Goal: Information Seeking & Learning: Understand process/instructions

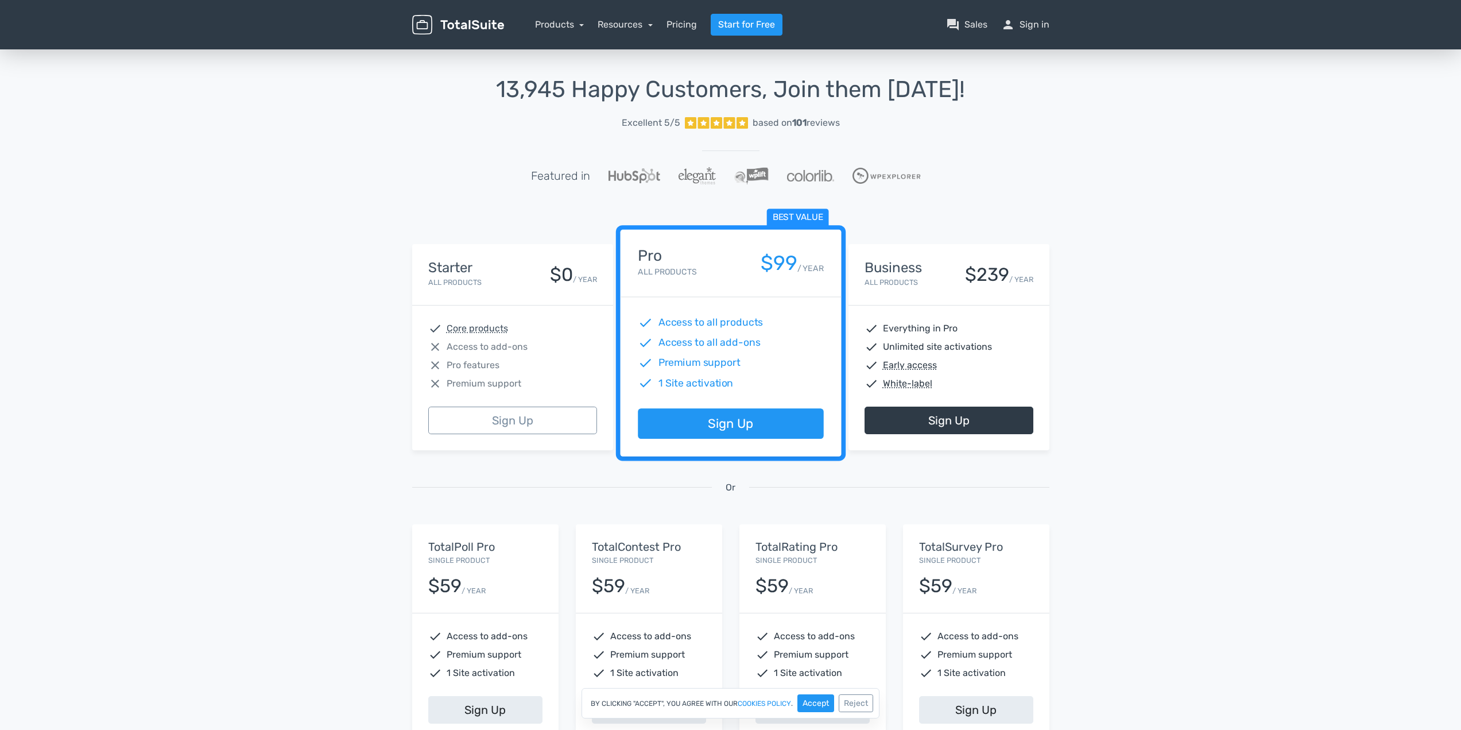
click at [507, 588] on div "$59 / YEAR" at bounding box center [485, 581] width 114 height 29
click at [485, 269] on div "Starter All Products $0 / YEAR" at bounding box center [512, 274] width 169 height 29
click at [1102, 313] on div "13,945 Happy Customers, Join them Today! Excellent 5/5 based on 101 reviews Fea…" at bounding box center [730, 424] width 1461 height 754
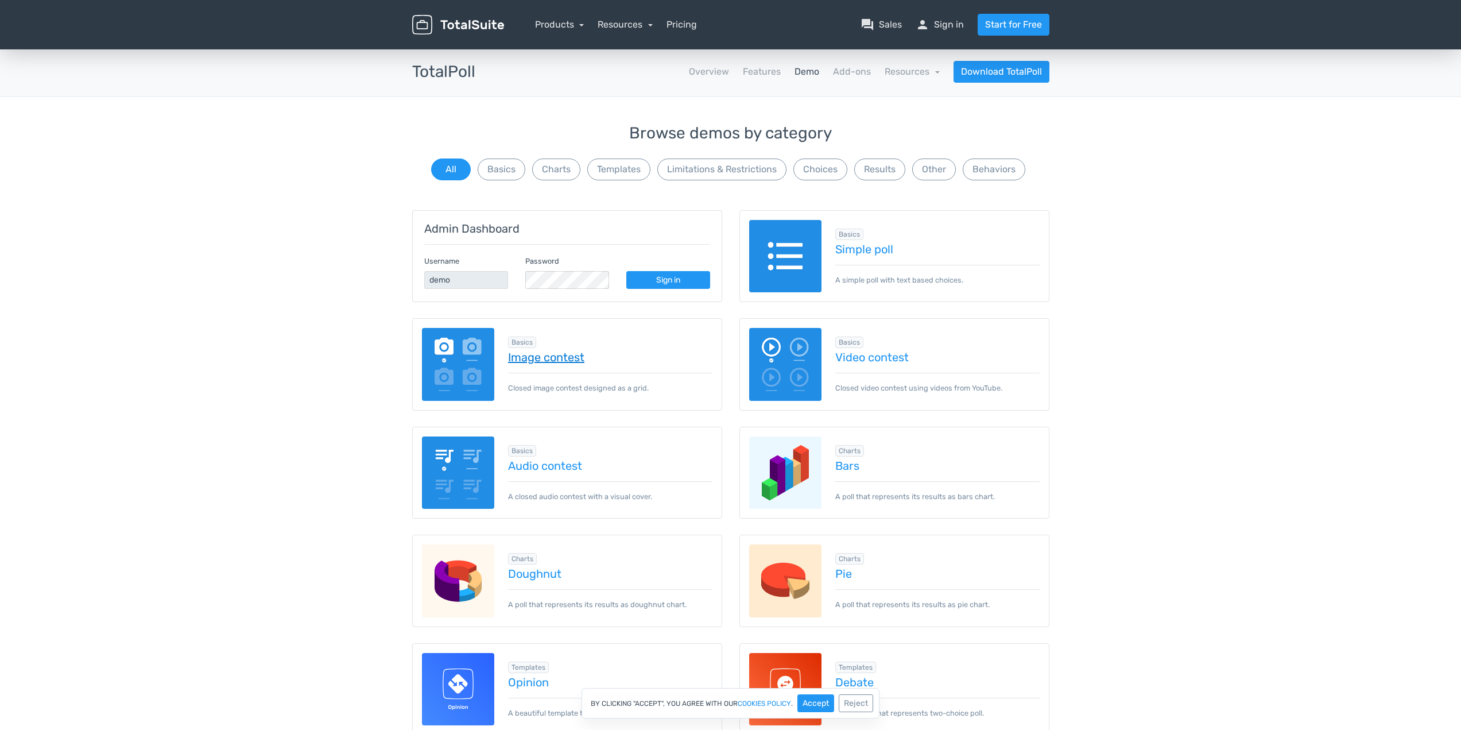
click at [556, 363] on link "Image contest" at bounding box center [610, 357] width 204 height 13
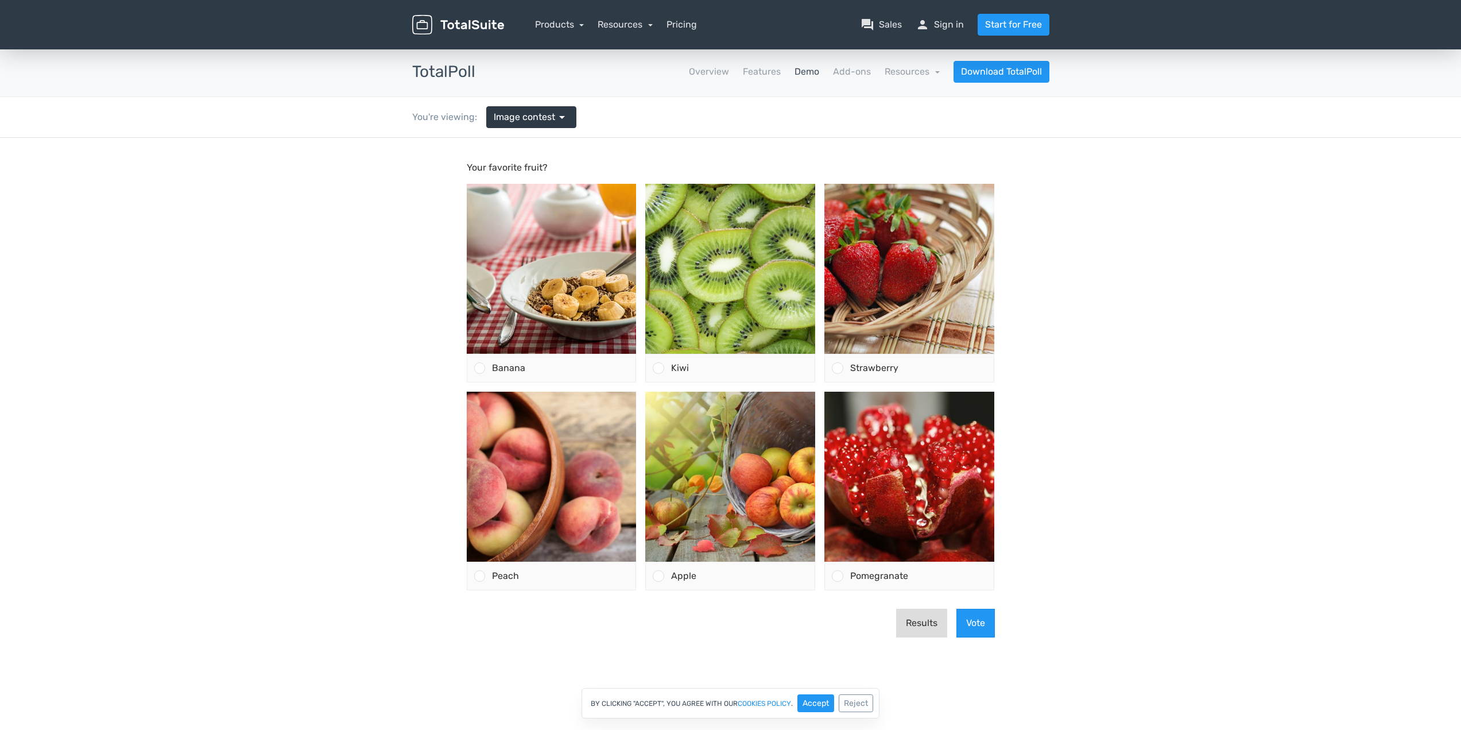
click at [917, 617] on button "Results" at bounding box center [921, 623] width 51 height 29
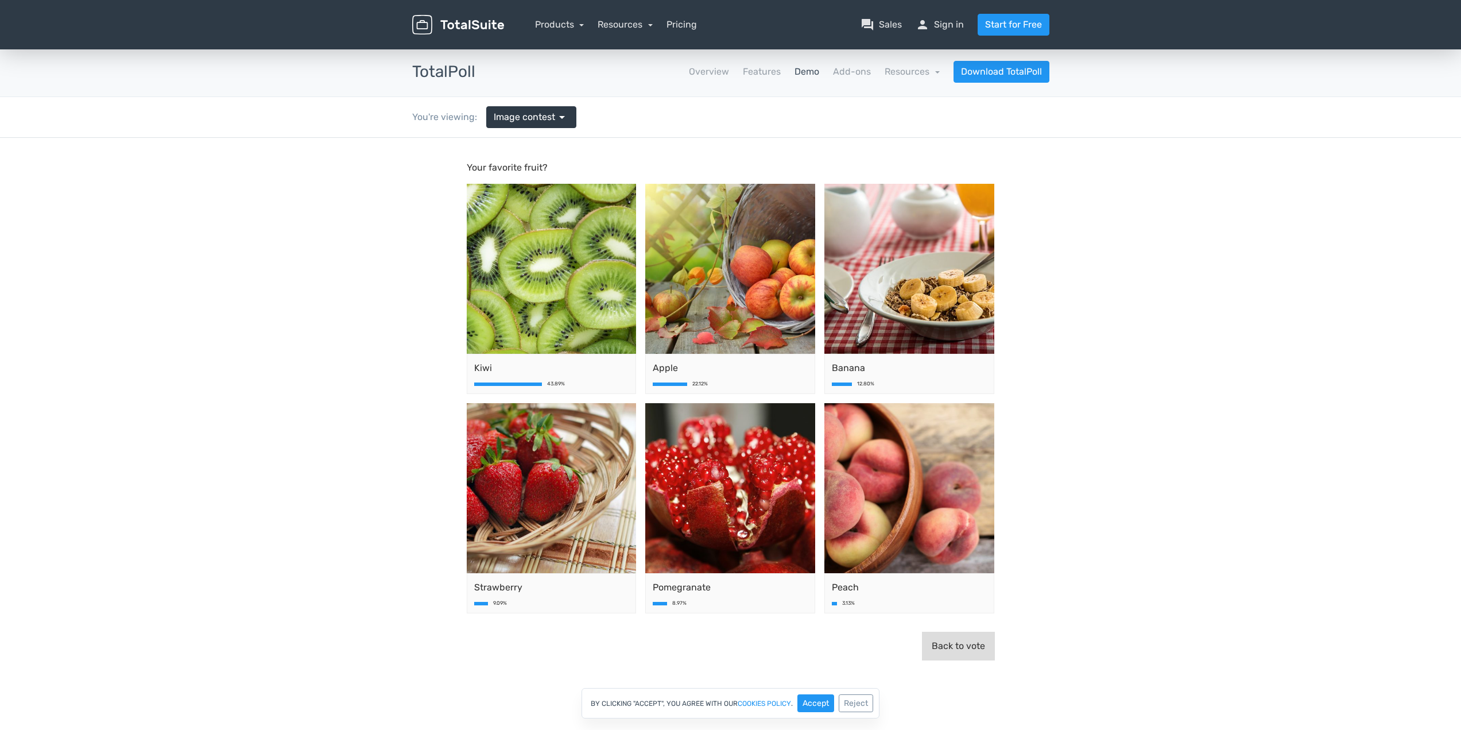
click at [978, 646] on button "Back to vote" at bounding box center [958, 646] width 73 height 29
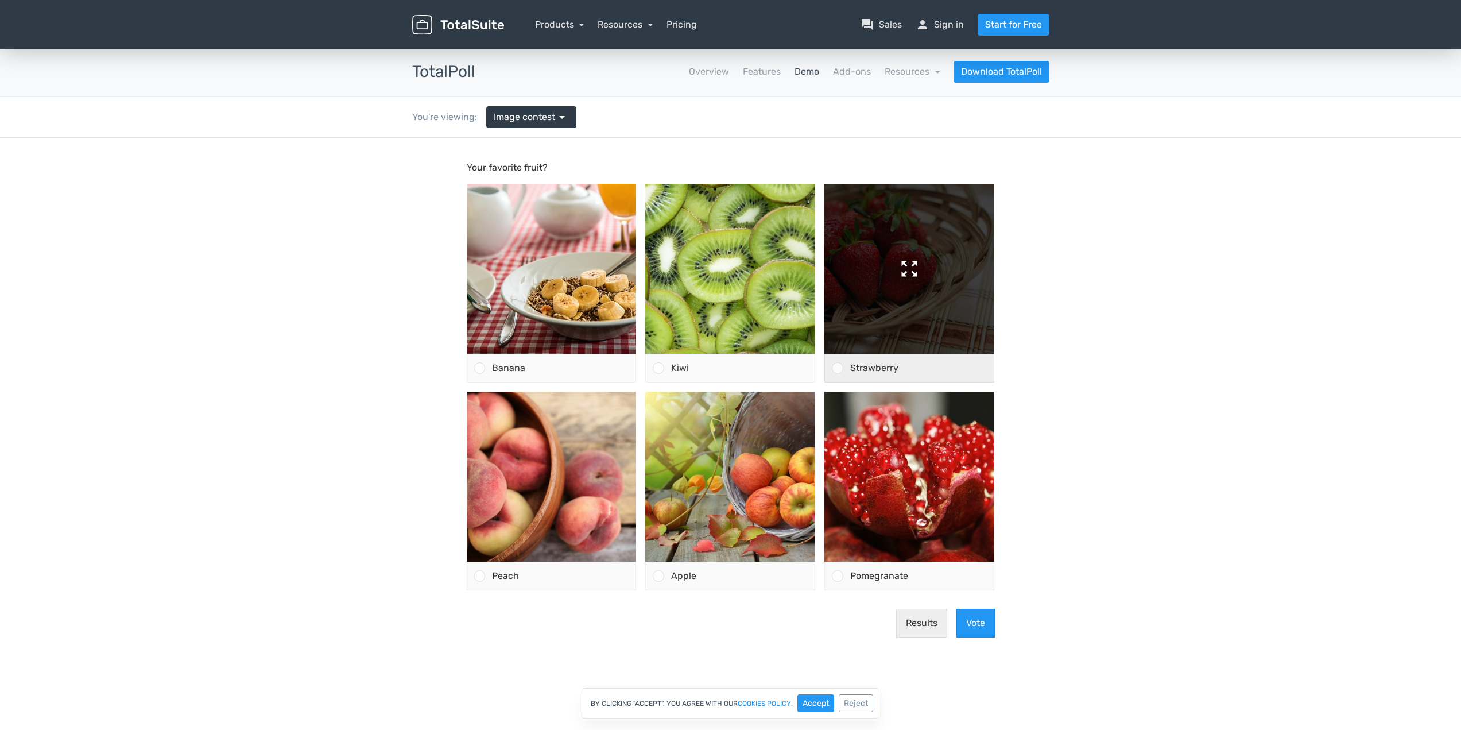
click at [989, 353] on img at bounding box center [910, 269] width 170 height 170
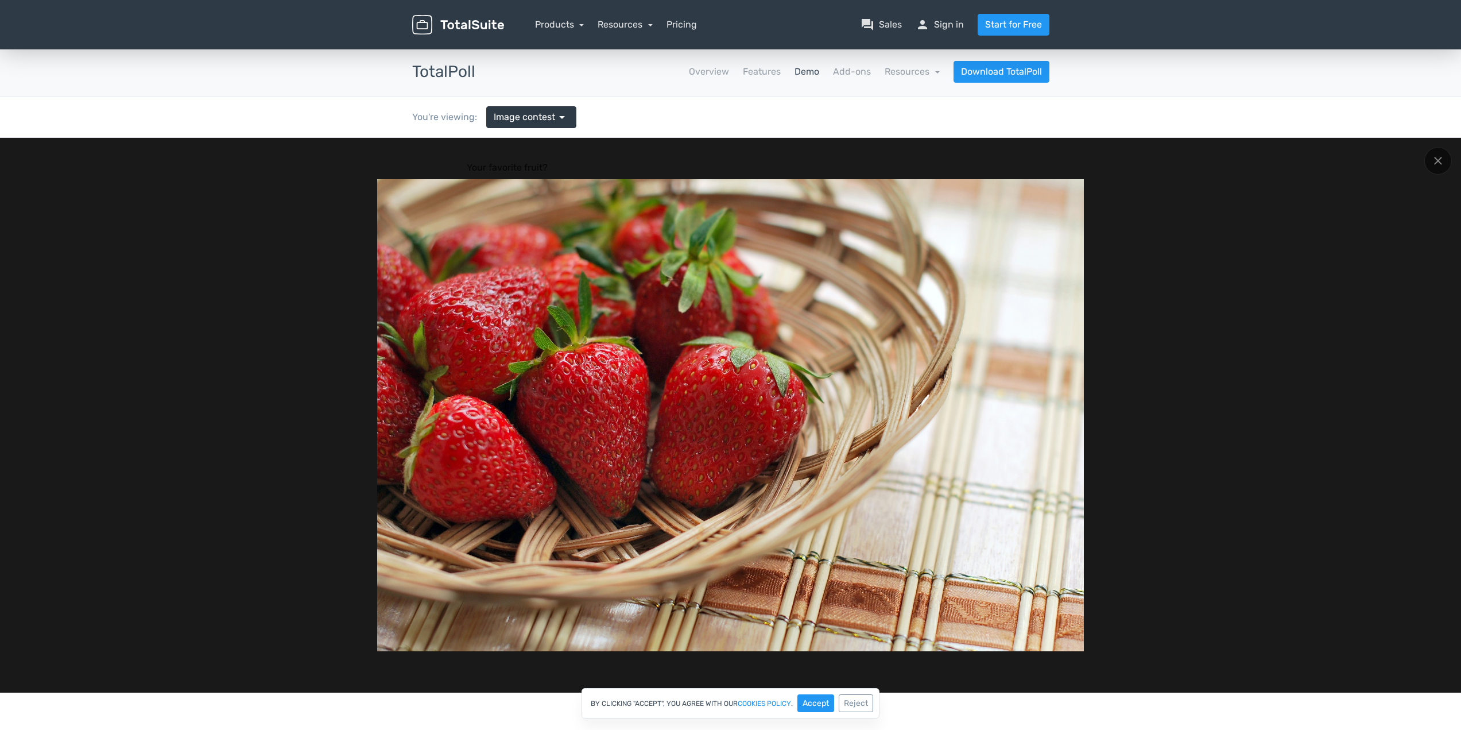
click at [1448, 149] on div at bounding box center [730, 415] width 1461 height 555
click at [1440, 157] on icon at bounding box center [1438, 160] width 9 height 9
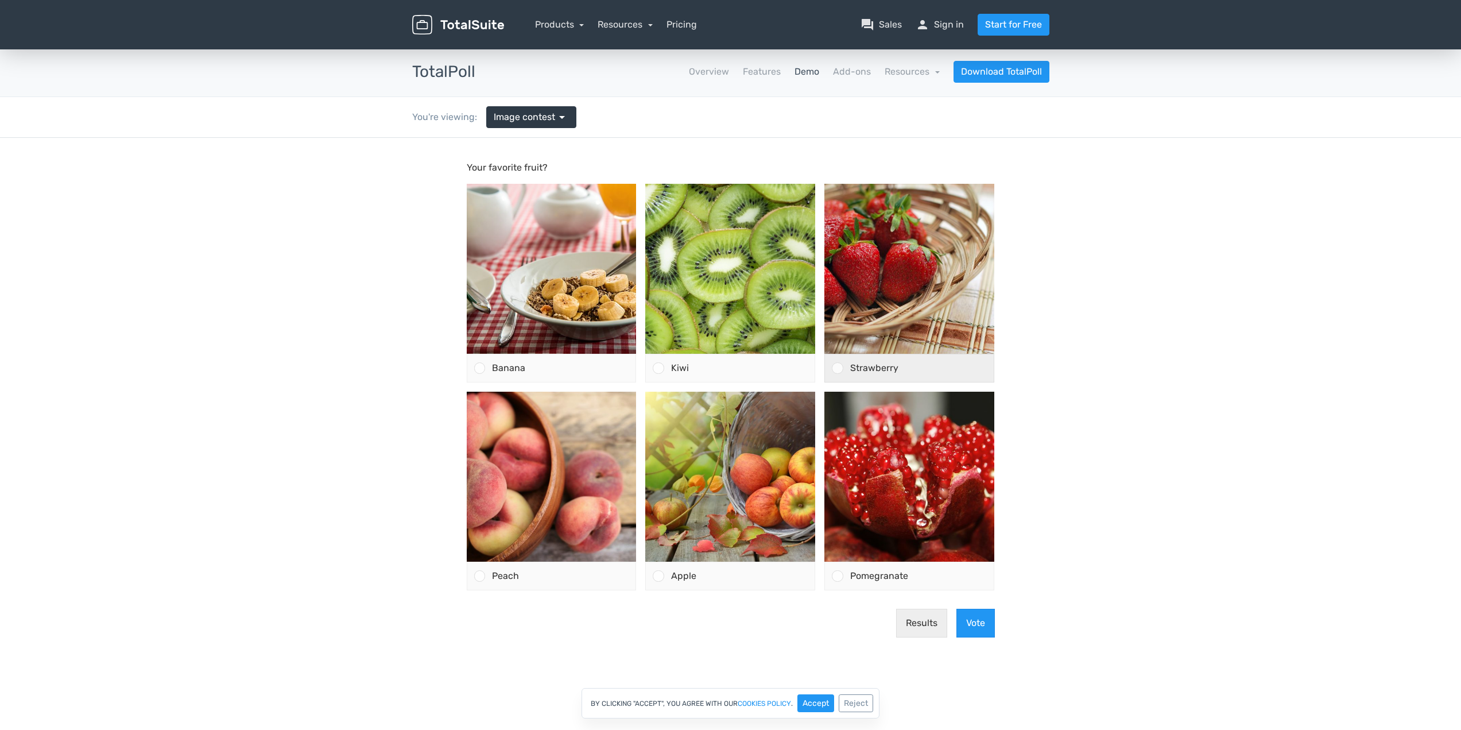
click at [869, 364] on span "Strawberry" at bounding box center [874, 367] width 48 height 11
click at [838, 368] on input "Strawberry" at bounding box center [838, 368] width 0 height 0
click at [869, 364] on span "Strawberry" at bounding box center [874, 367] width 48 height 11
click at [838, 368] on input "Strawberry" at bounding box center [838, 368] width 0 height 0
click at [735, 367] on div "Kiwi" at bounding box center [739, 368] width 151 height 28
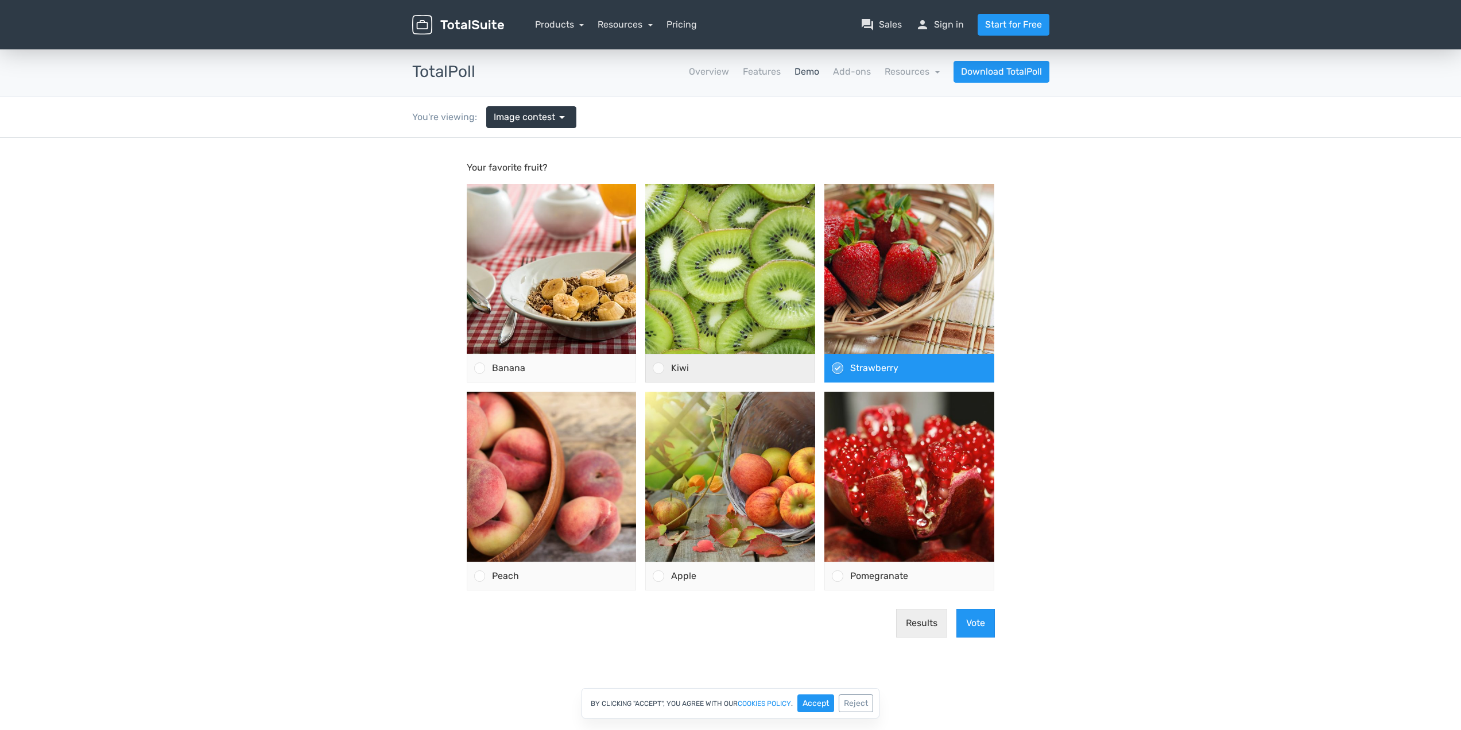
click at [659, 368] on input "Kiwi" at bounding box center [659, 368] width 0 height 0
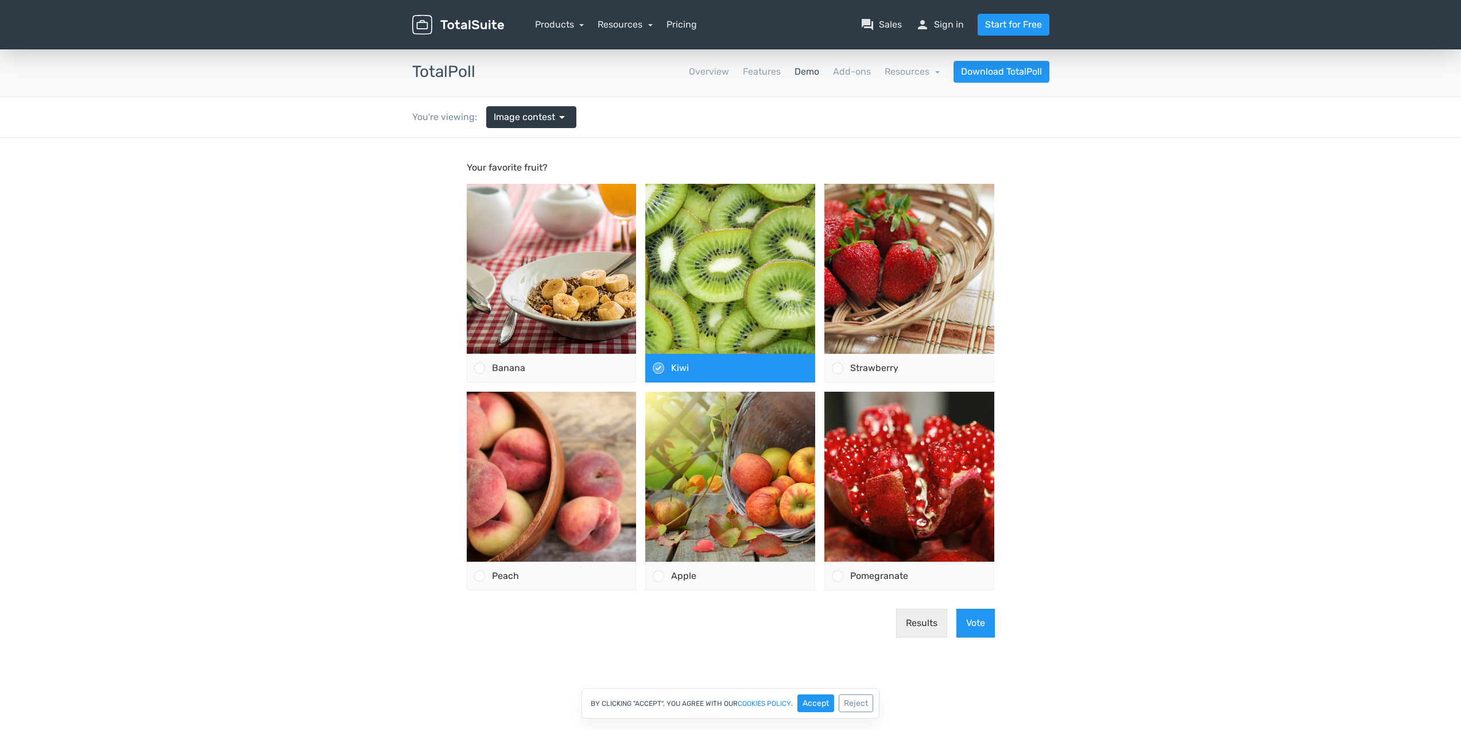
click at [1136, 360] on body "Your favorite fruit? Banana" at bounding box center [730, 415] width 1461 height 555
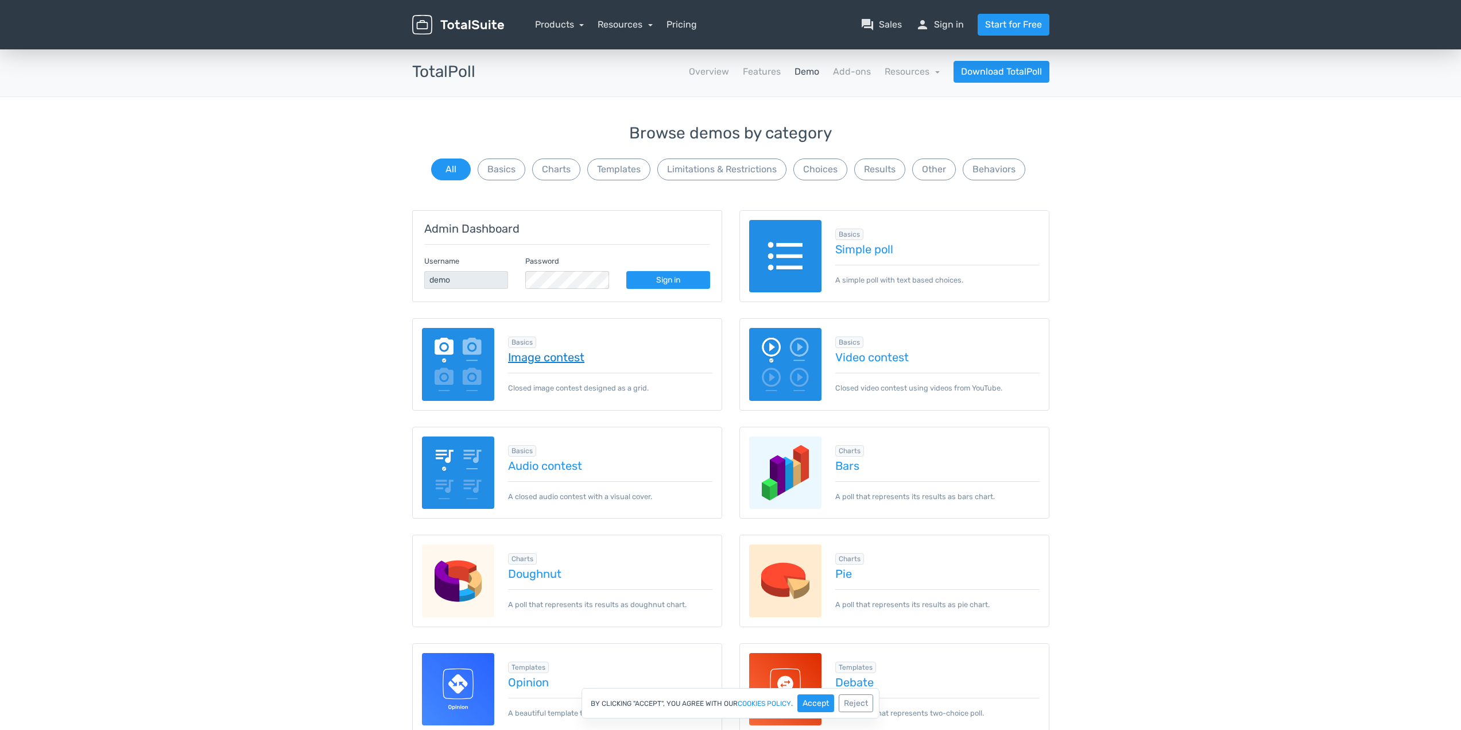
click at [562, 358] on link "Image contest" at bounding box center [610, 357] width 204 height 13
click at [558, 23] on link "Products" at bounding box center [559, 24] width 49 height 11
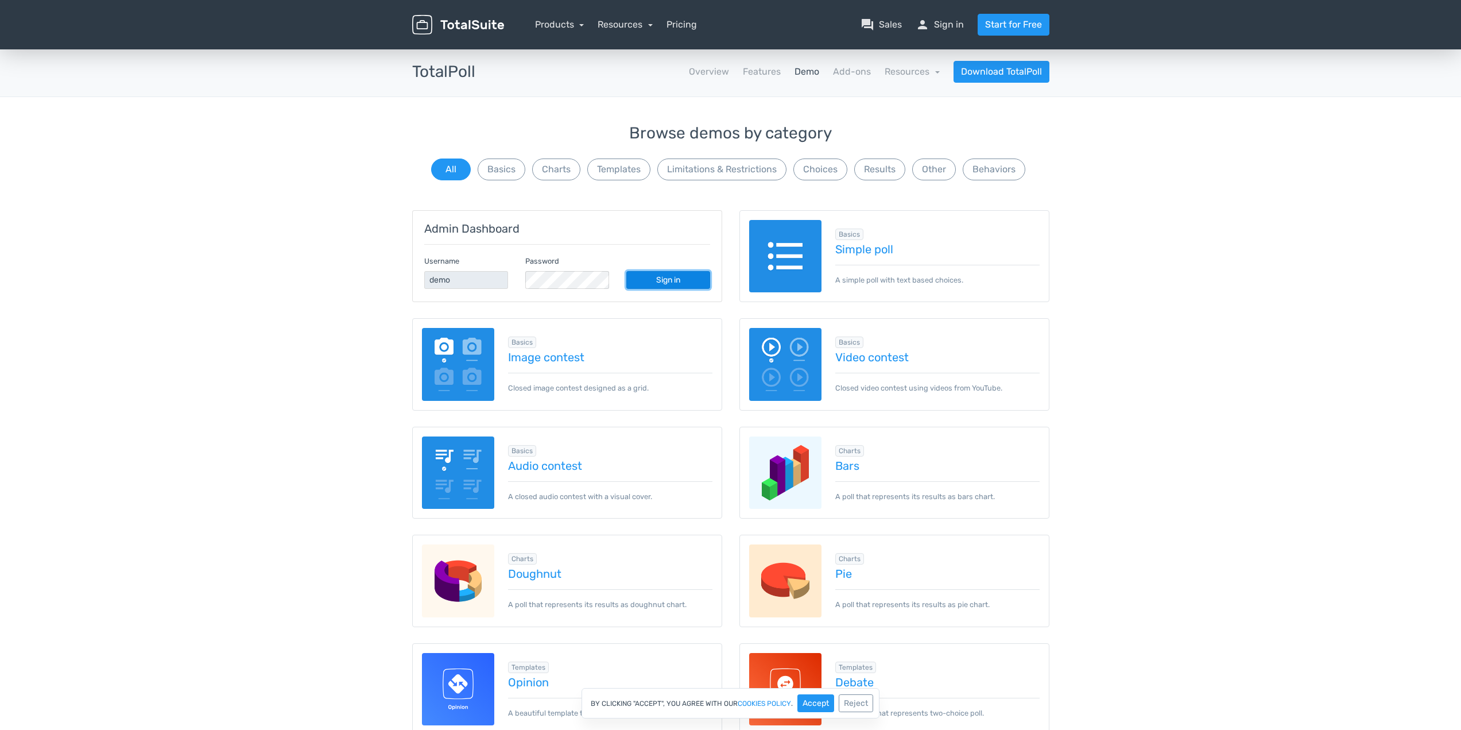
click at [675, 280] on link "Sign in" at bounding box center [668, 280] width 84 height 18
click at [675, 283] on link "Sign in" at bounding box center [668, 280] width 84 height 18
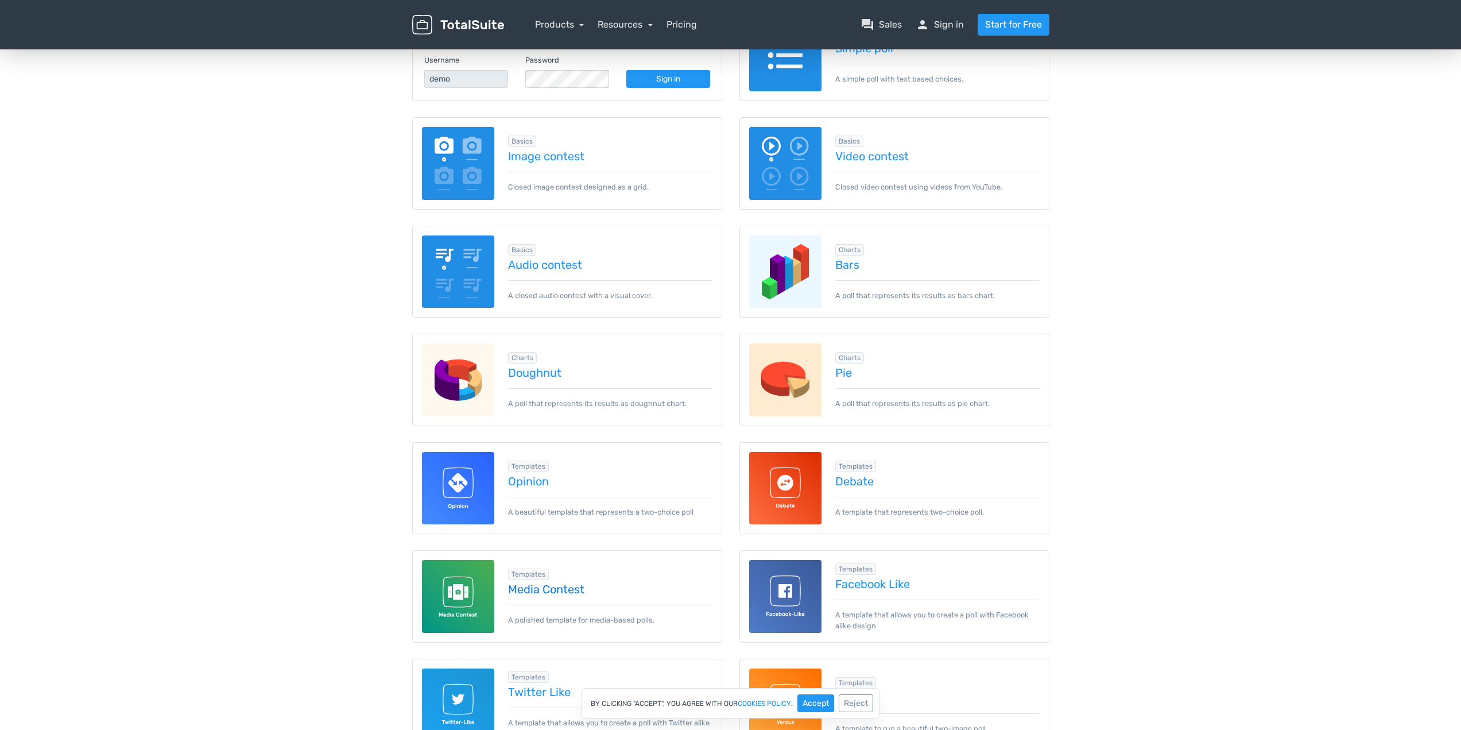
scroll to position [287, 0]
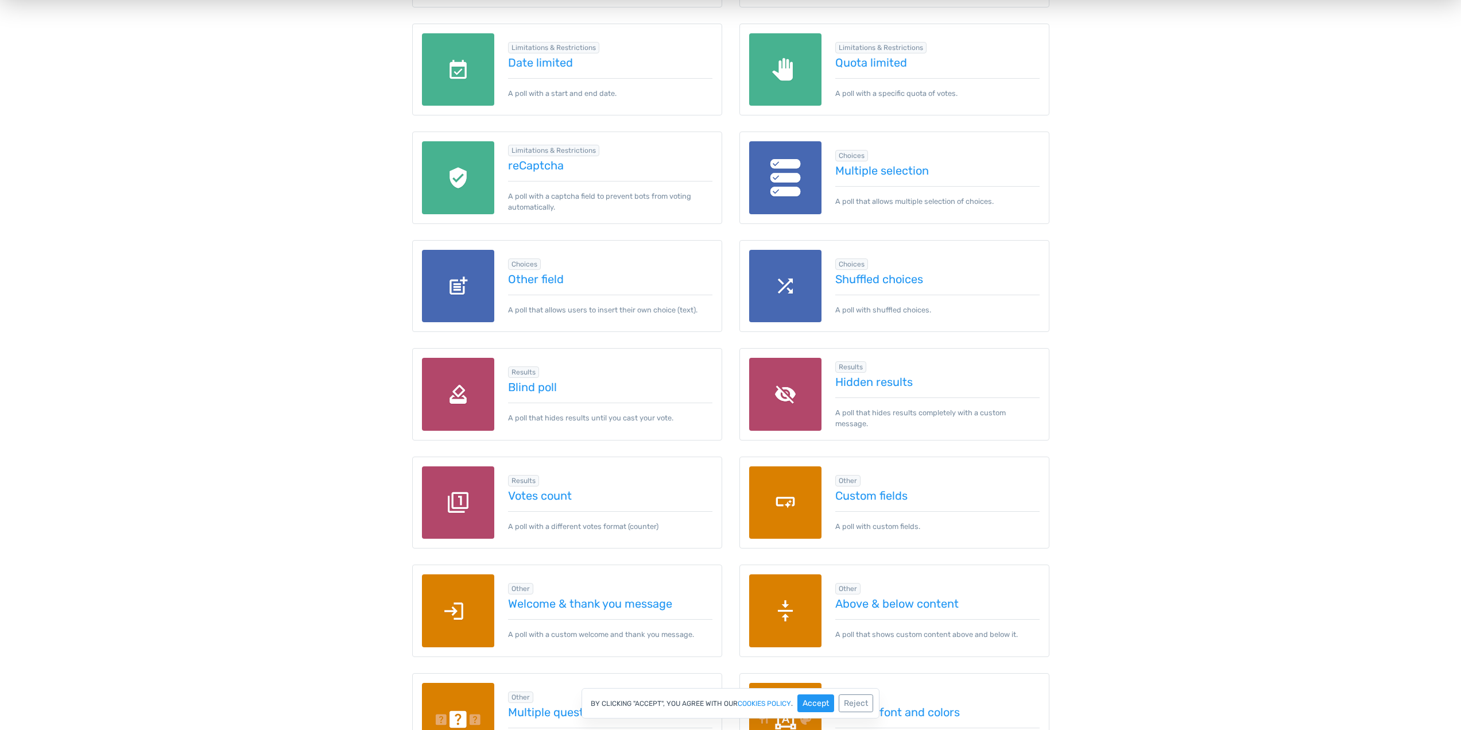
scroll to position [1091, 0]
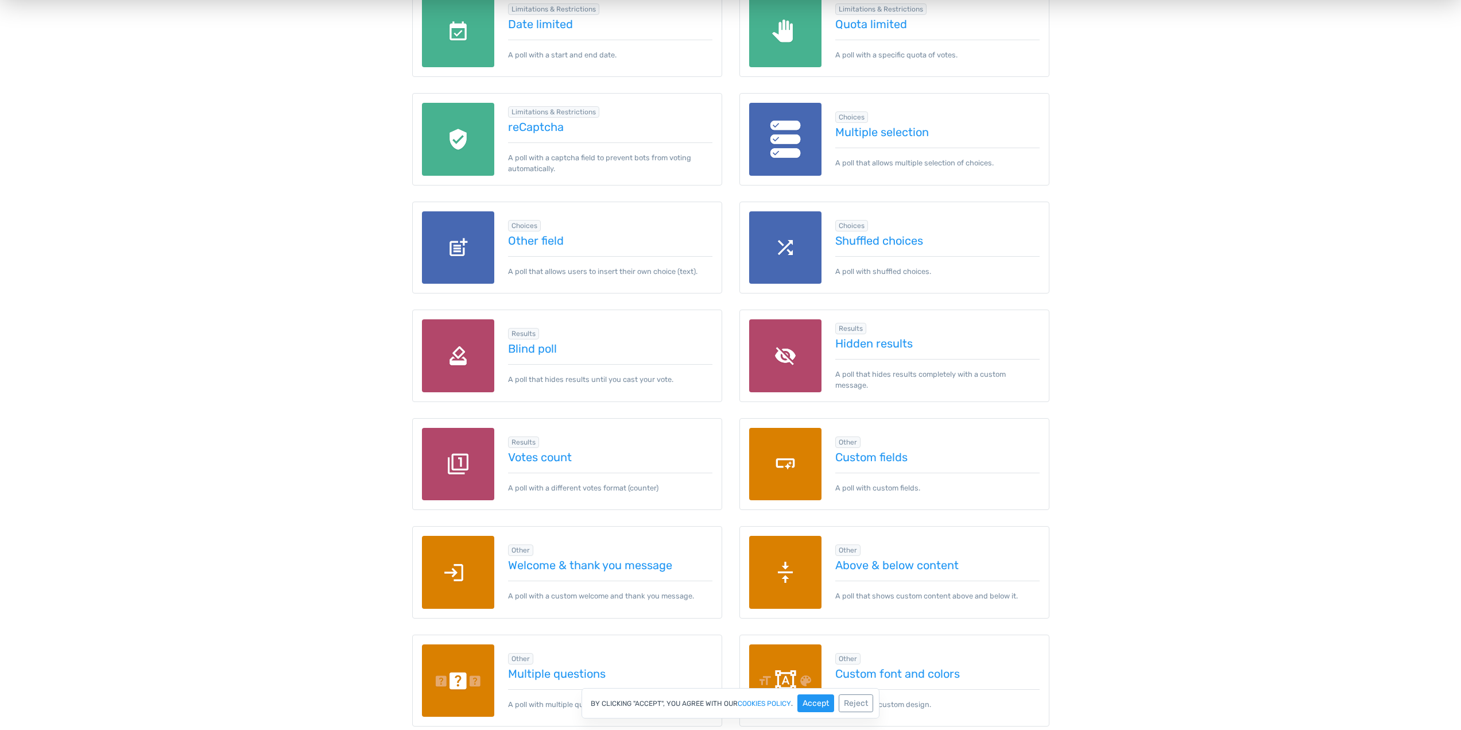
click at [270, 299] on div "Browse demos by category All Basics Charts Templates Limitations & Restrictions…" at bounding box center [730, 3] width 1461 height 1939
click at [241, 291] on div "Browse demos by category All Basics Charts Templates Limitations & Restrictions…" at bounding box center [730, 3] width 1461 height 1939
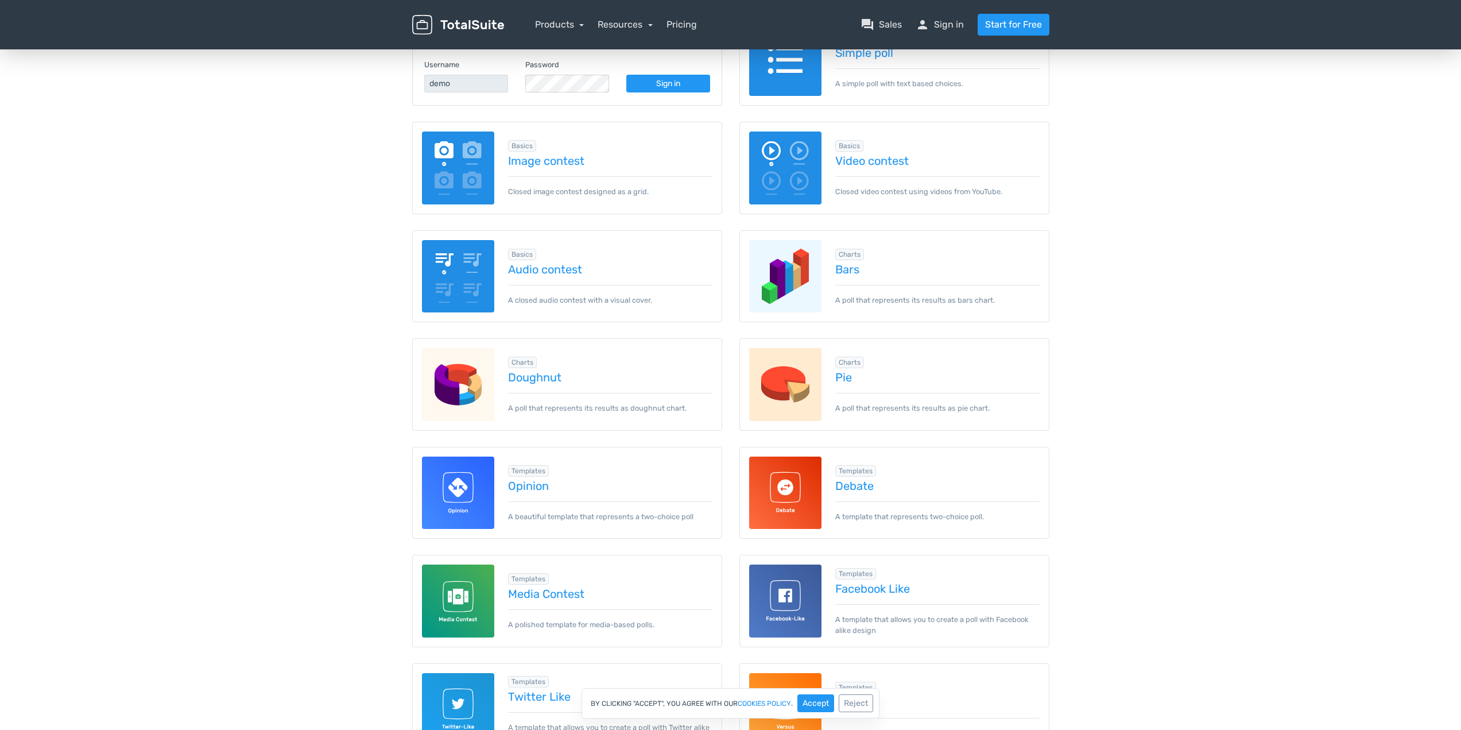
scroll to position [0, 0]
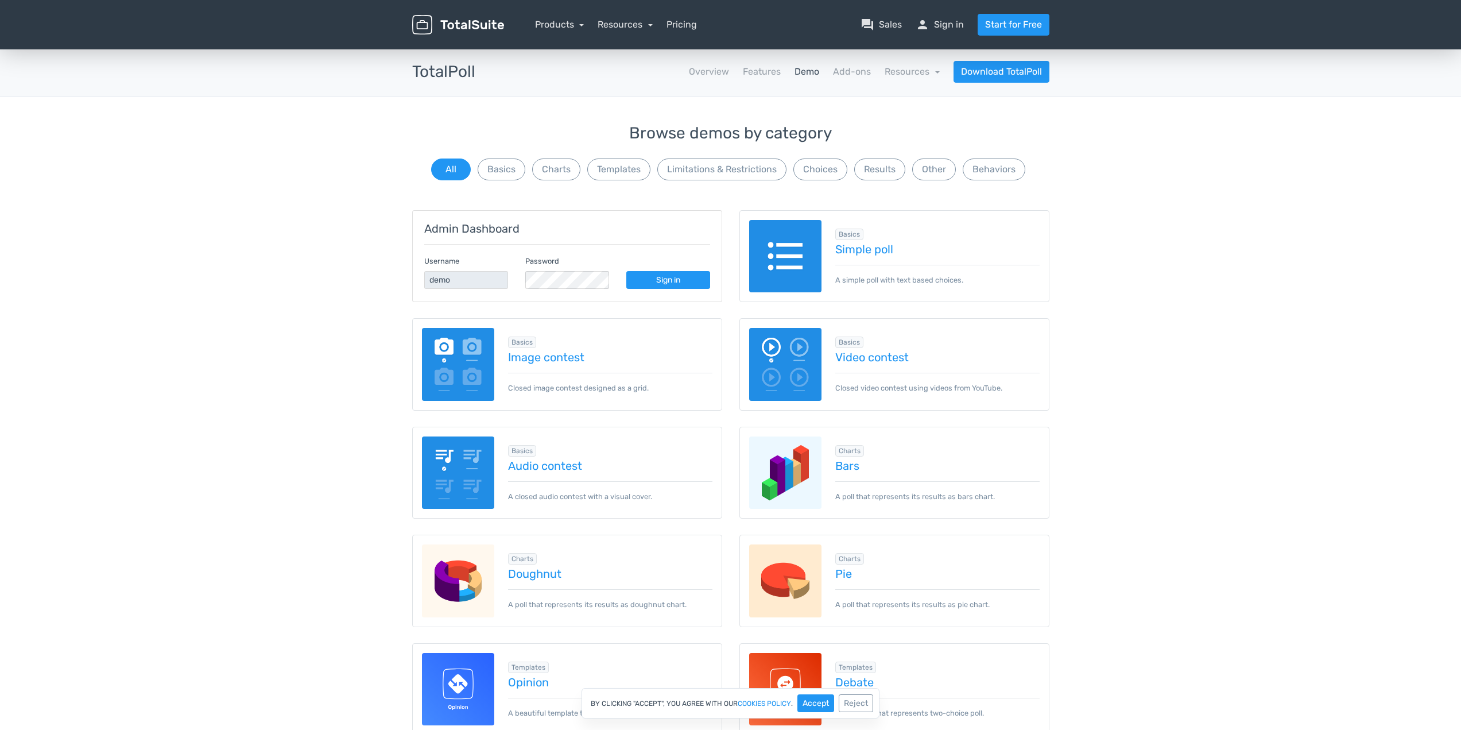
click at [444, 73] on h3 "TotalPoll" at bounding box center [443, 72] width 63 height 18
copy h3 "TotalPoll"
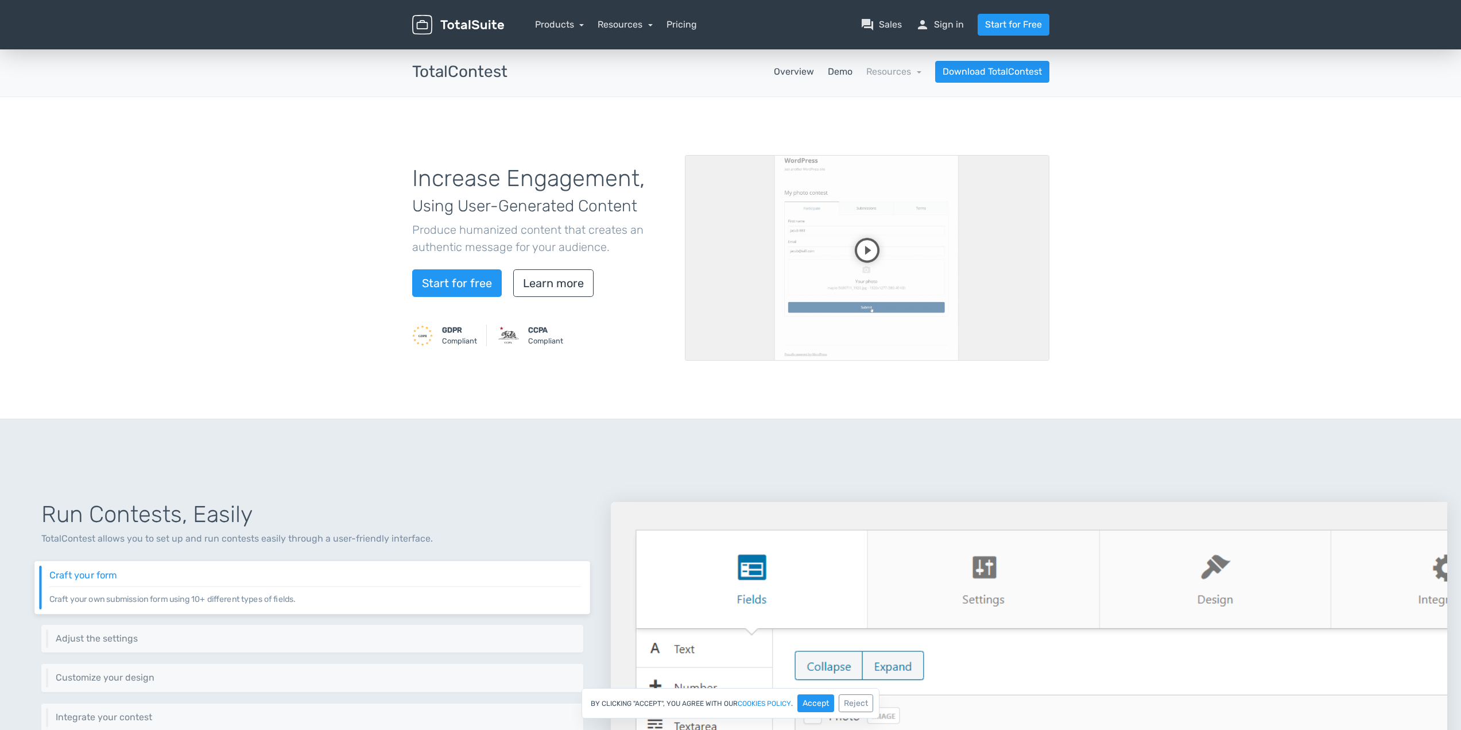
click at [844, 71] on link "Demo" at bounding box center [840, 72] width 25 height 14
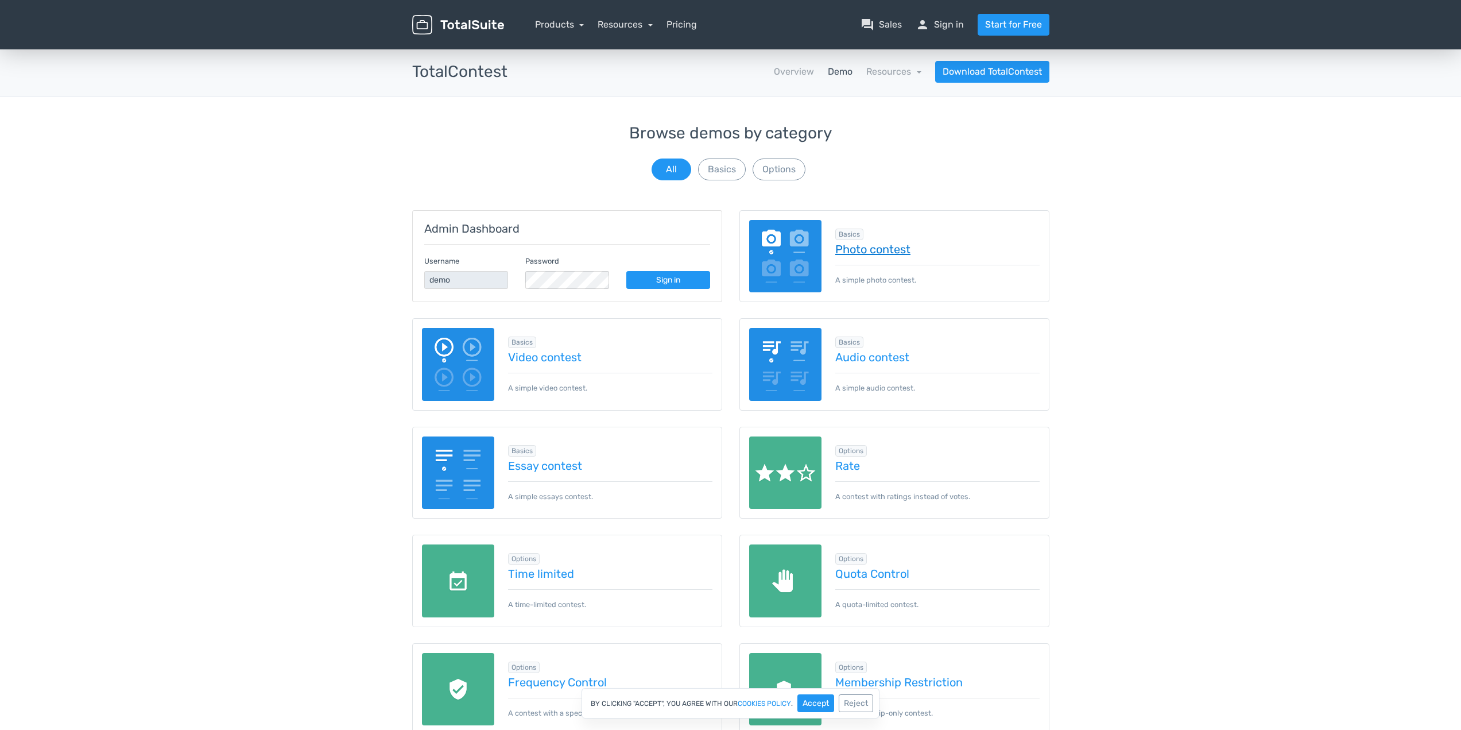
click at [865, 254] on link "Photo contest" at bounding box center [937, 249] width 204 height 13
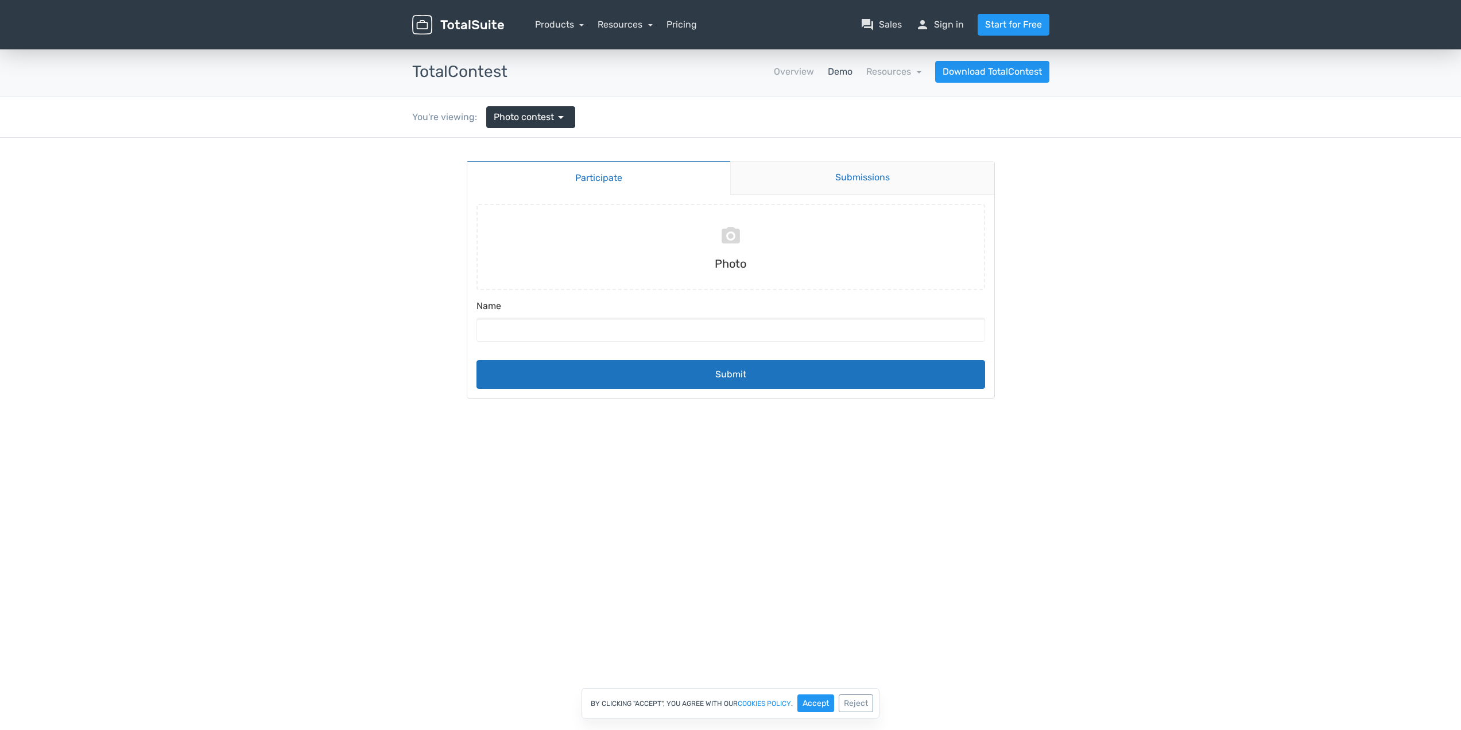
click at [849, 176] on link "Submissions" at bounding box center [862, 177] width 264 height 33
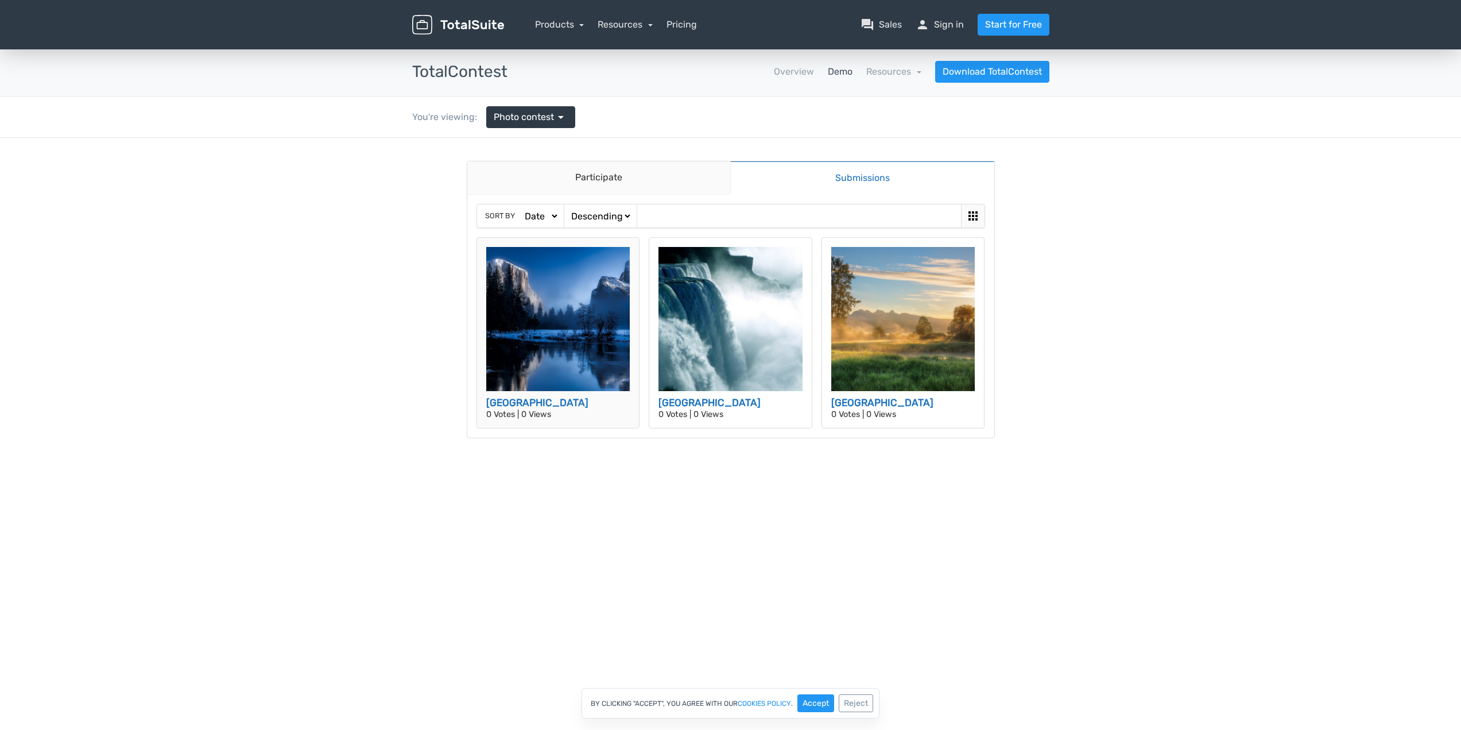
click at [536, 312] on img at bounding box center [558, 319] width 144 height 144
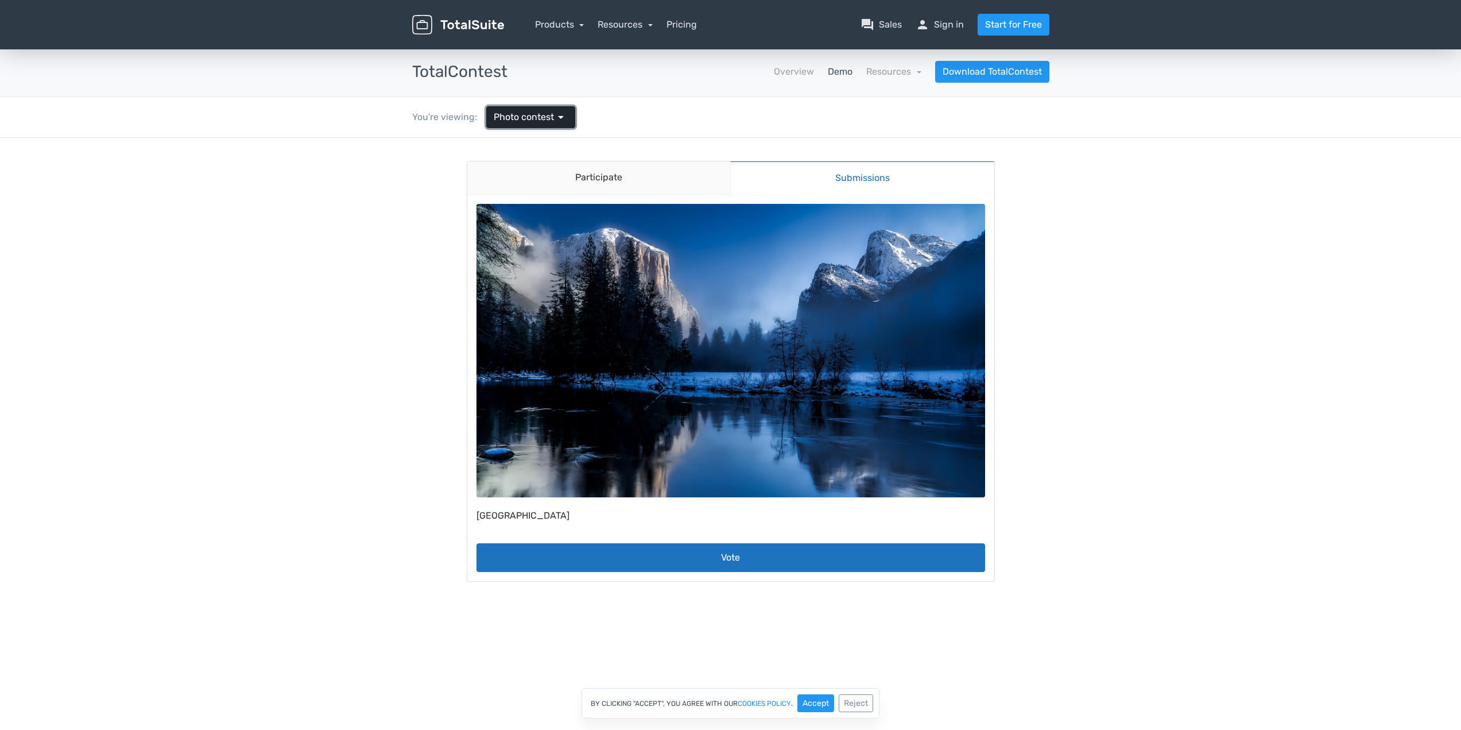
click at [545, 119] on span "Photo contest" at bounding box center [524, 117] width 60 height 14
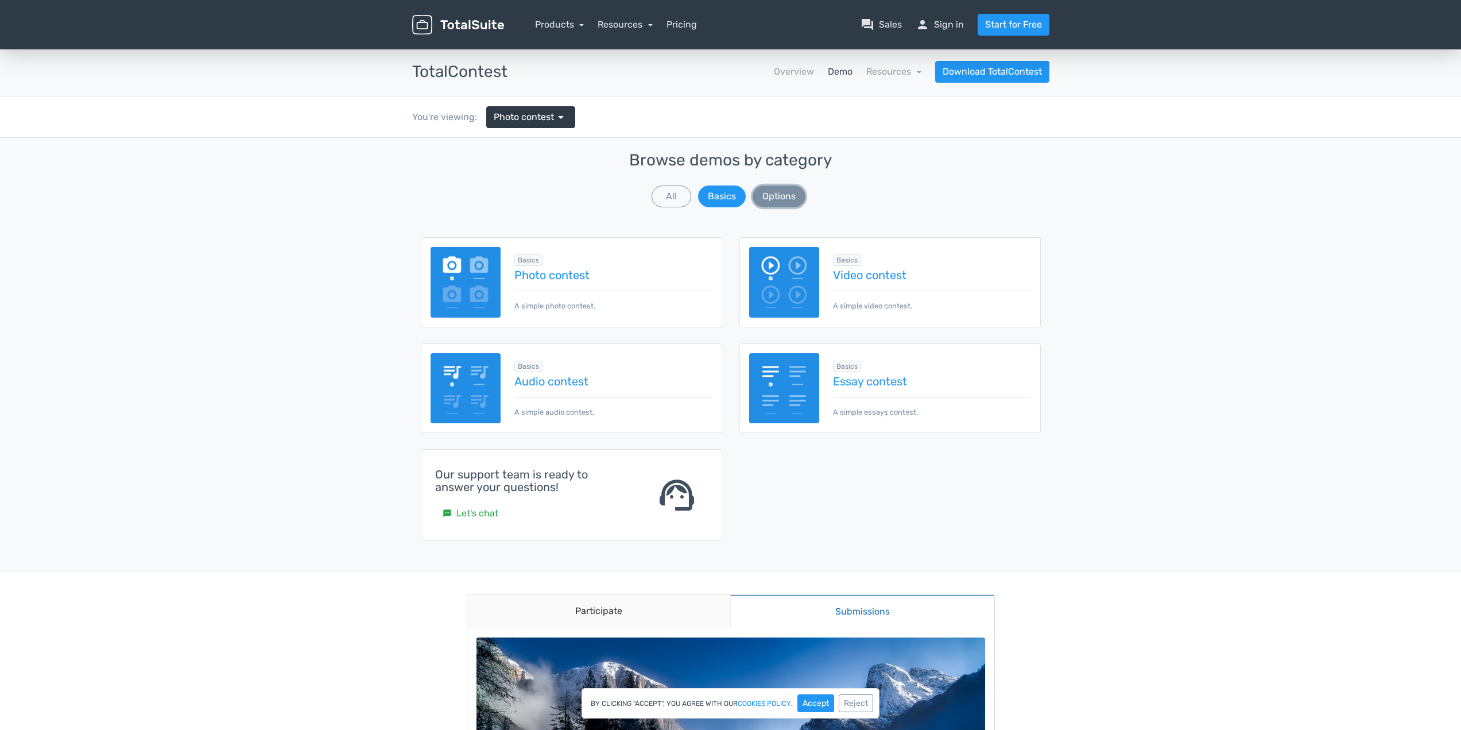
click at [787, 198] on button "Options" at bounding box center [779, 196] width 53 height 22
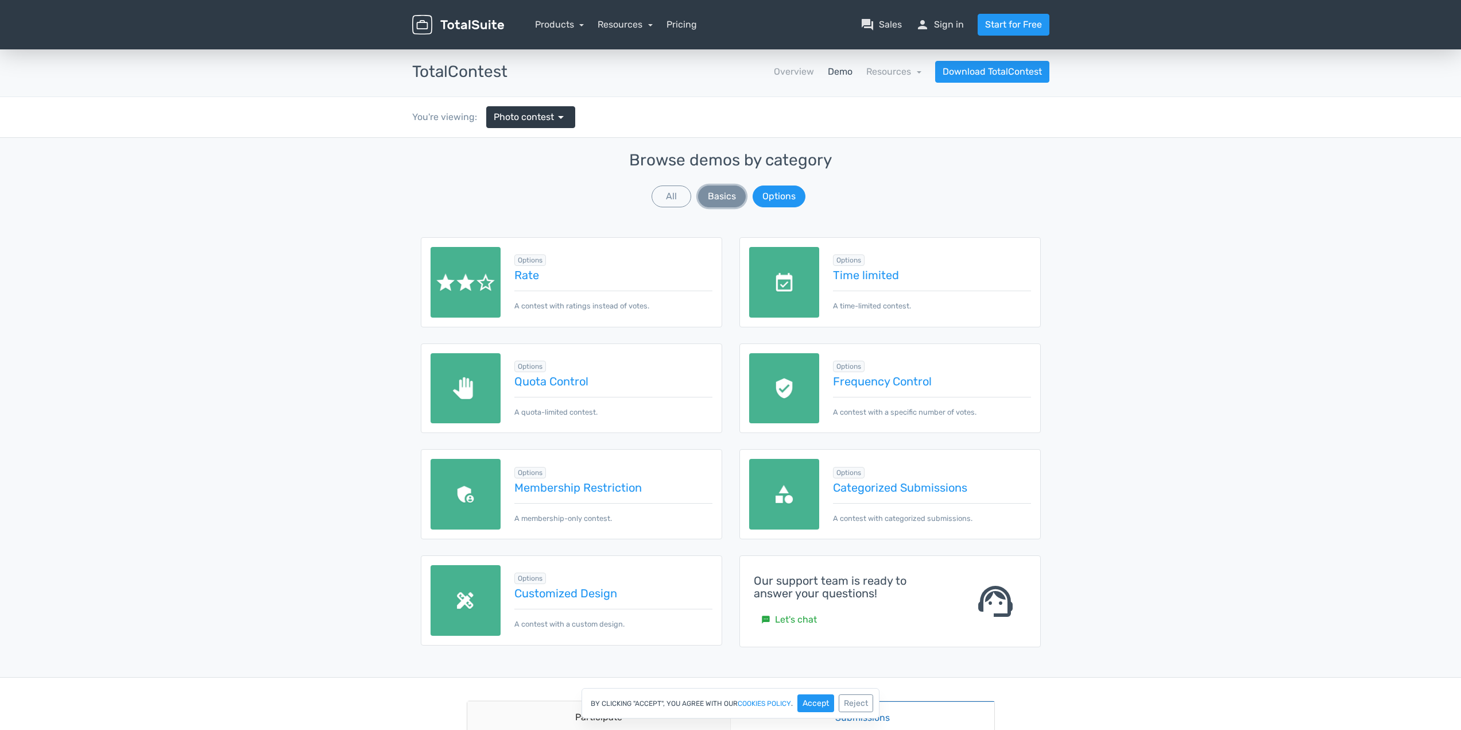
click at [710, 191] on button "Basics" at bounding box center [722, 196] width 48 height 22
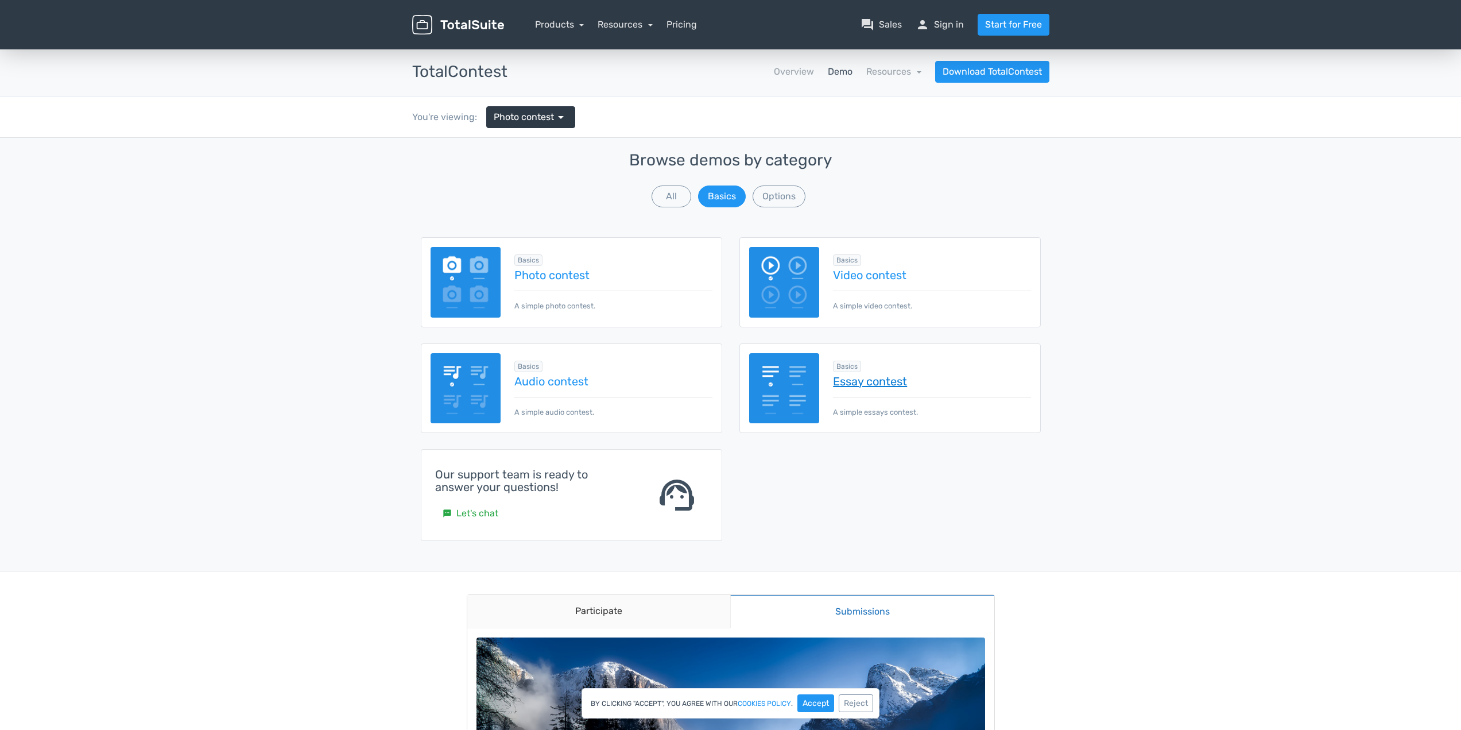
click at [891, 378] on link "Essay contest" at bounding box center [932, 381] width 198 height 13
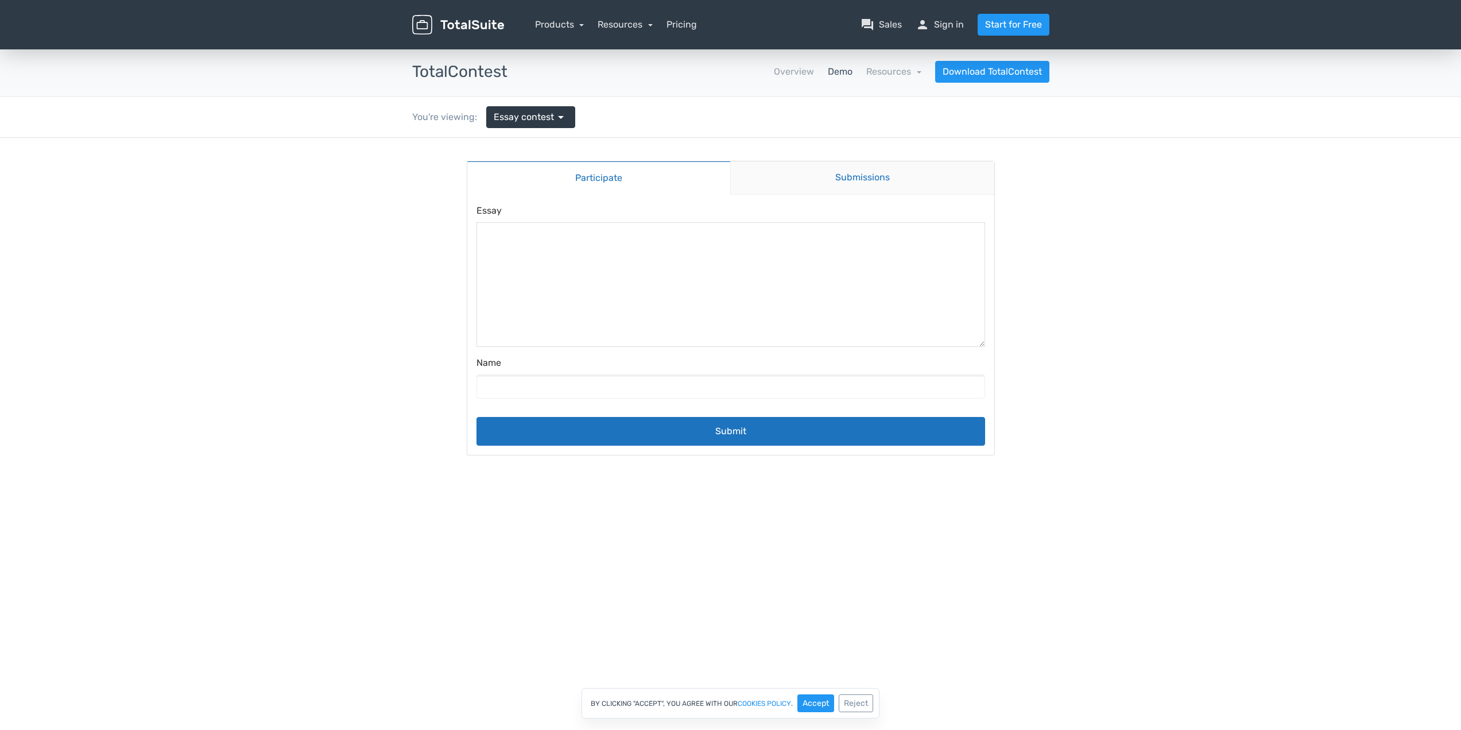
click at [874, 171] on link "Submissions" at bounding box center [862, 177] width 264 height 33
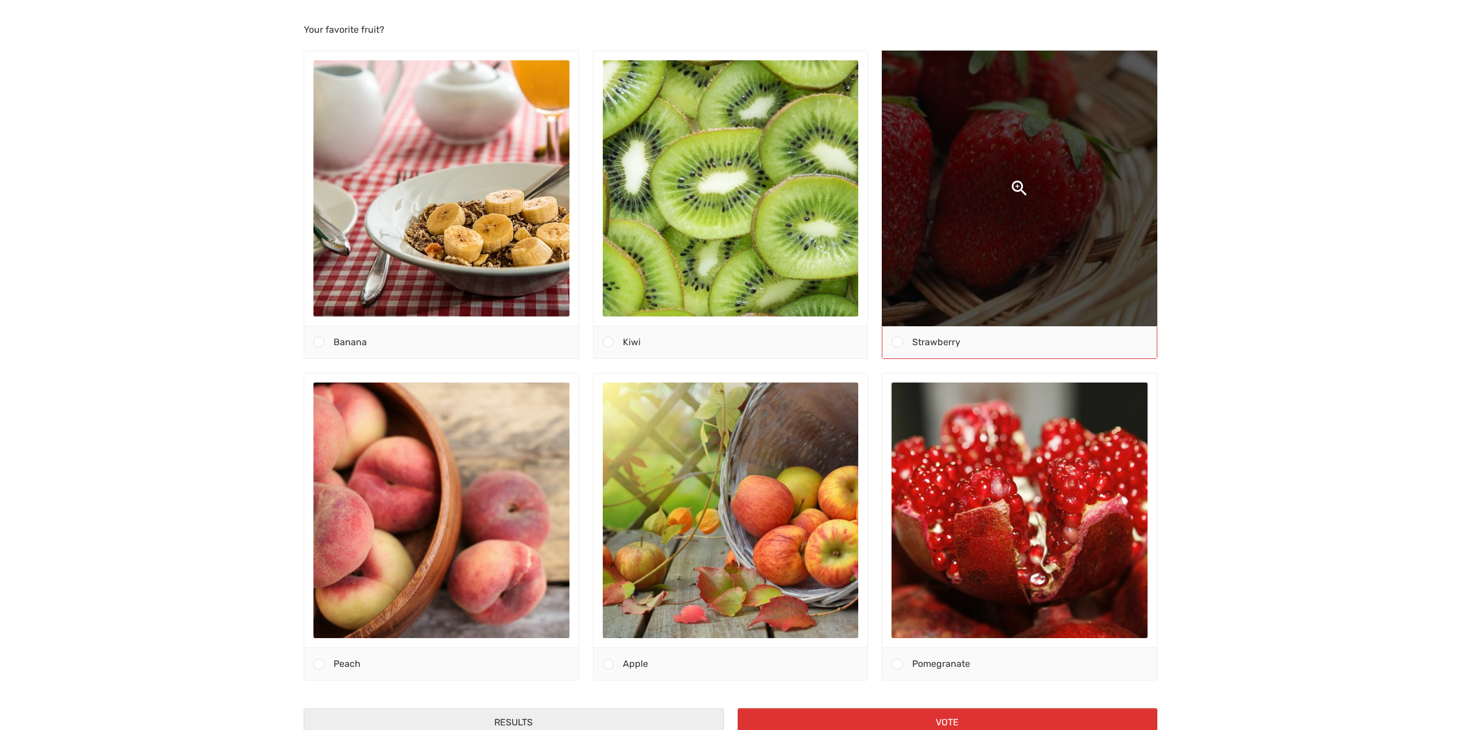
click at [1060, 215] on img at bounding box center [1020, 188] width 540 height 540
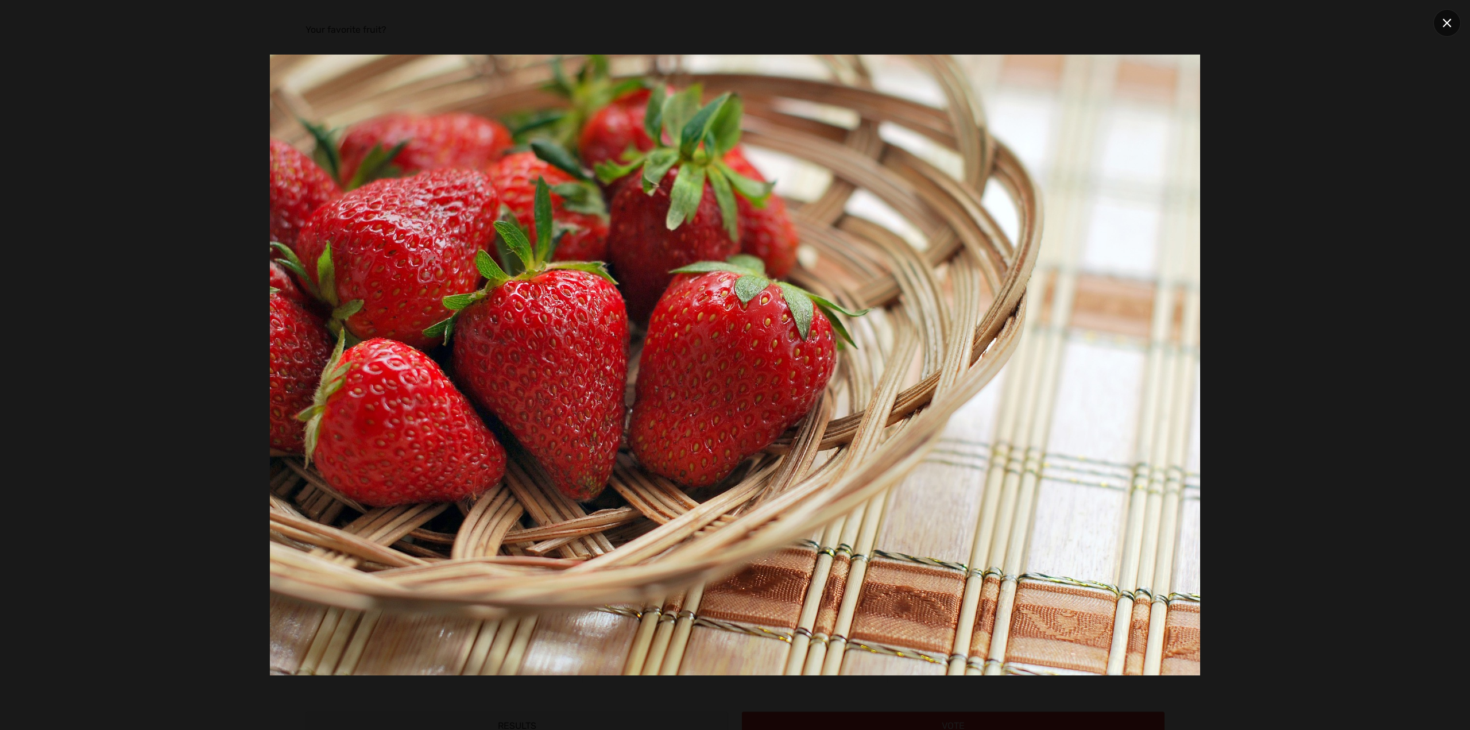
click at [1444, 17] on div at bounding box center [1447, 23] width 28 height 28
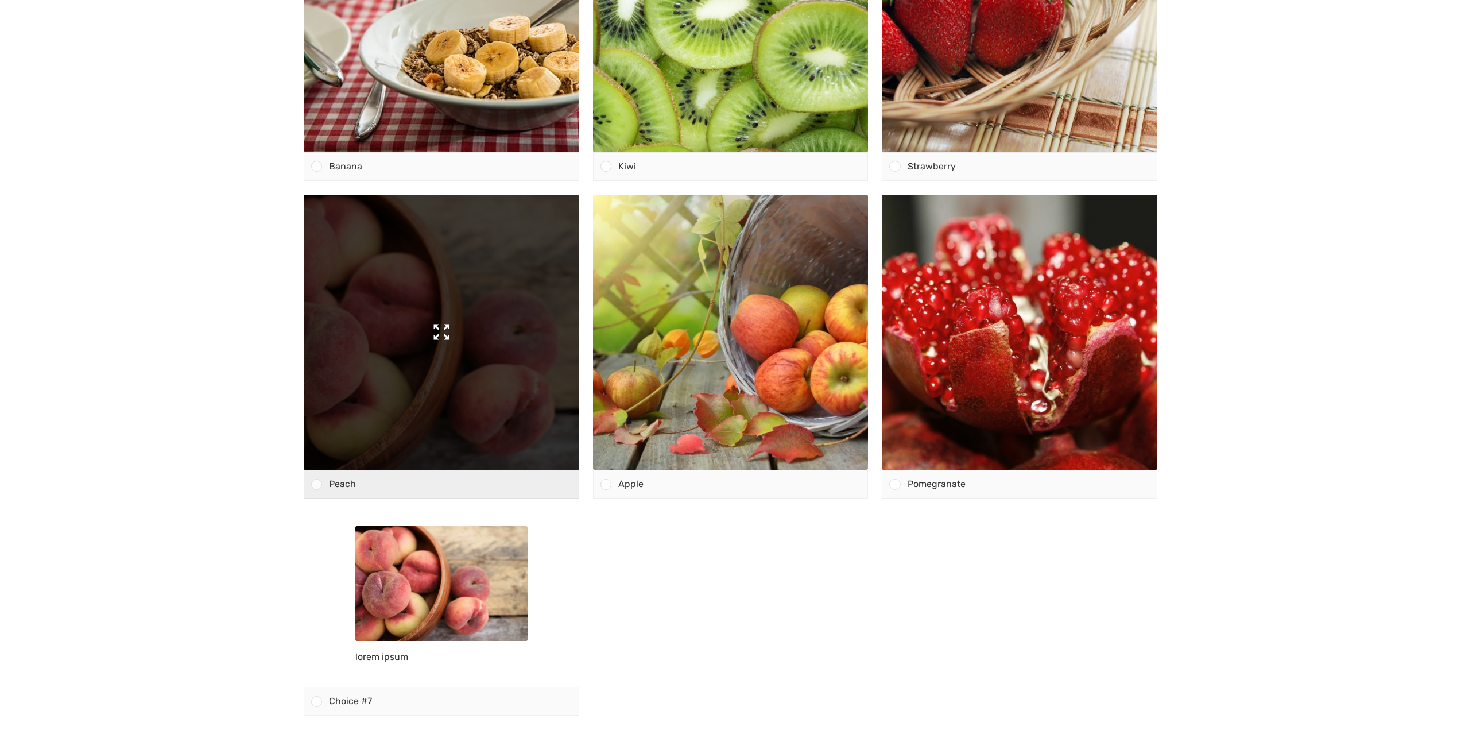
scroll to position [253, 0]
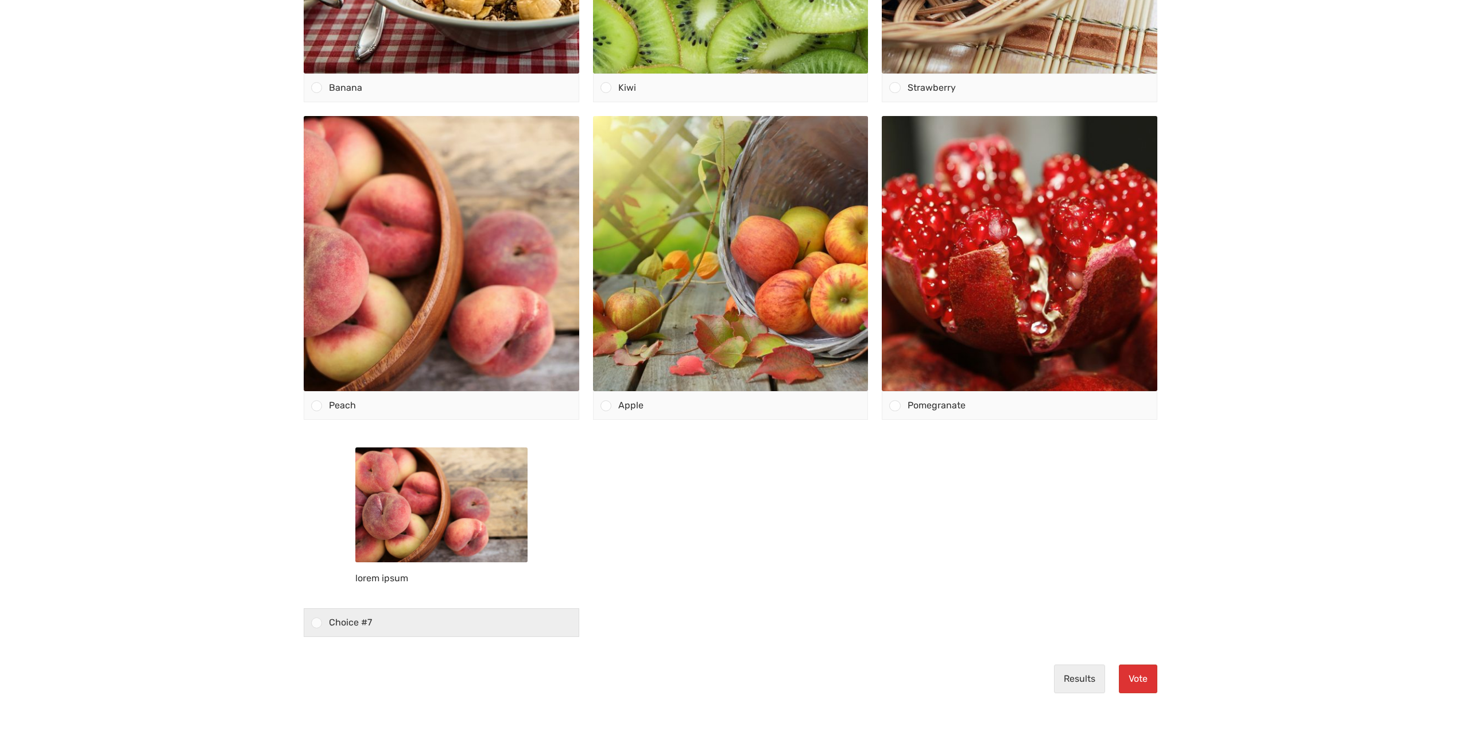
click at [422, 528] on img at bounding box center [441, 504] width 172 height 115
click at [317, 622] on input "lorem ipsum Choice #7" at bounding box center [317, 622] width 0 height 0
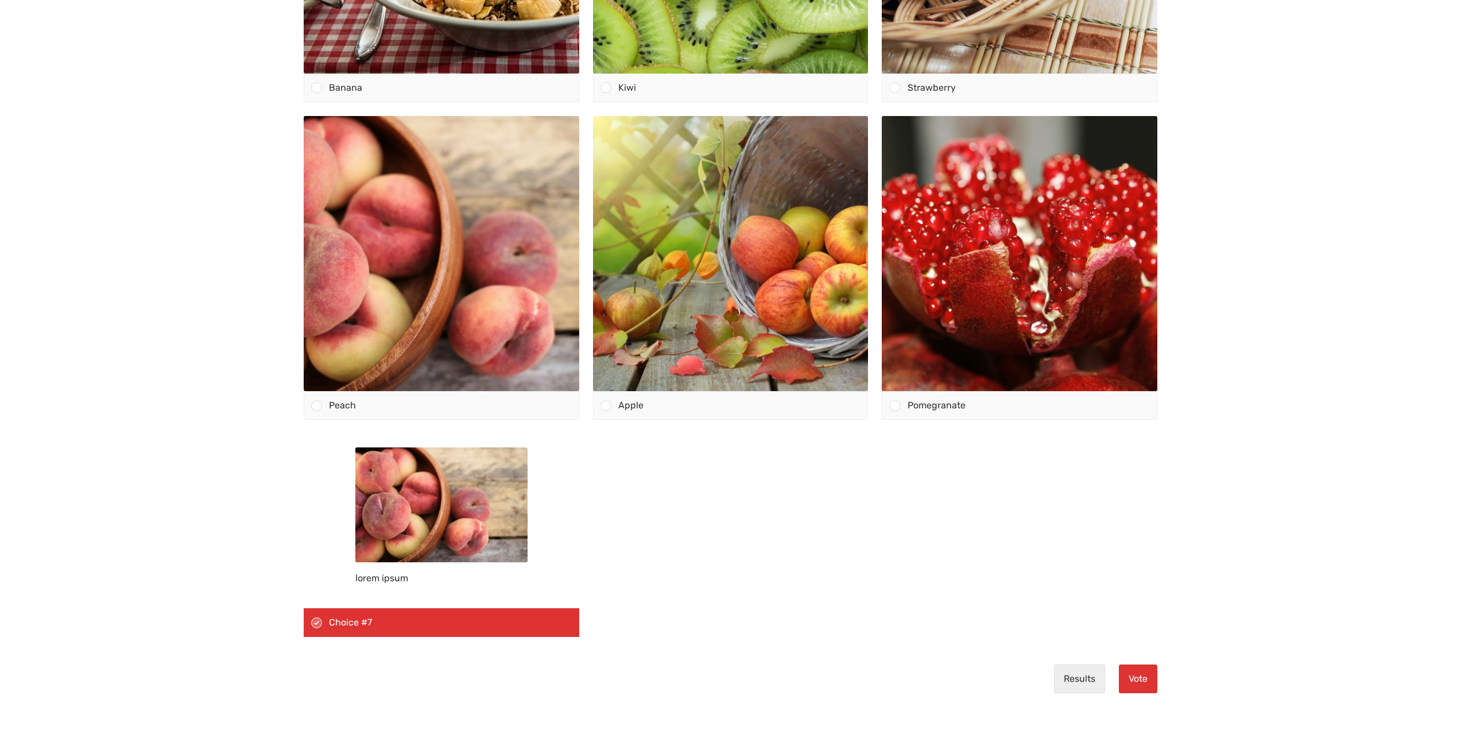
click at [422, 528] on img at bounding box center [441, 504] width 172 height 115
click at [317, 622] on input "lorem ipsum Choice #7" at bounding box center [317, 622] width 0 height 0
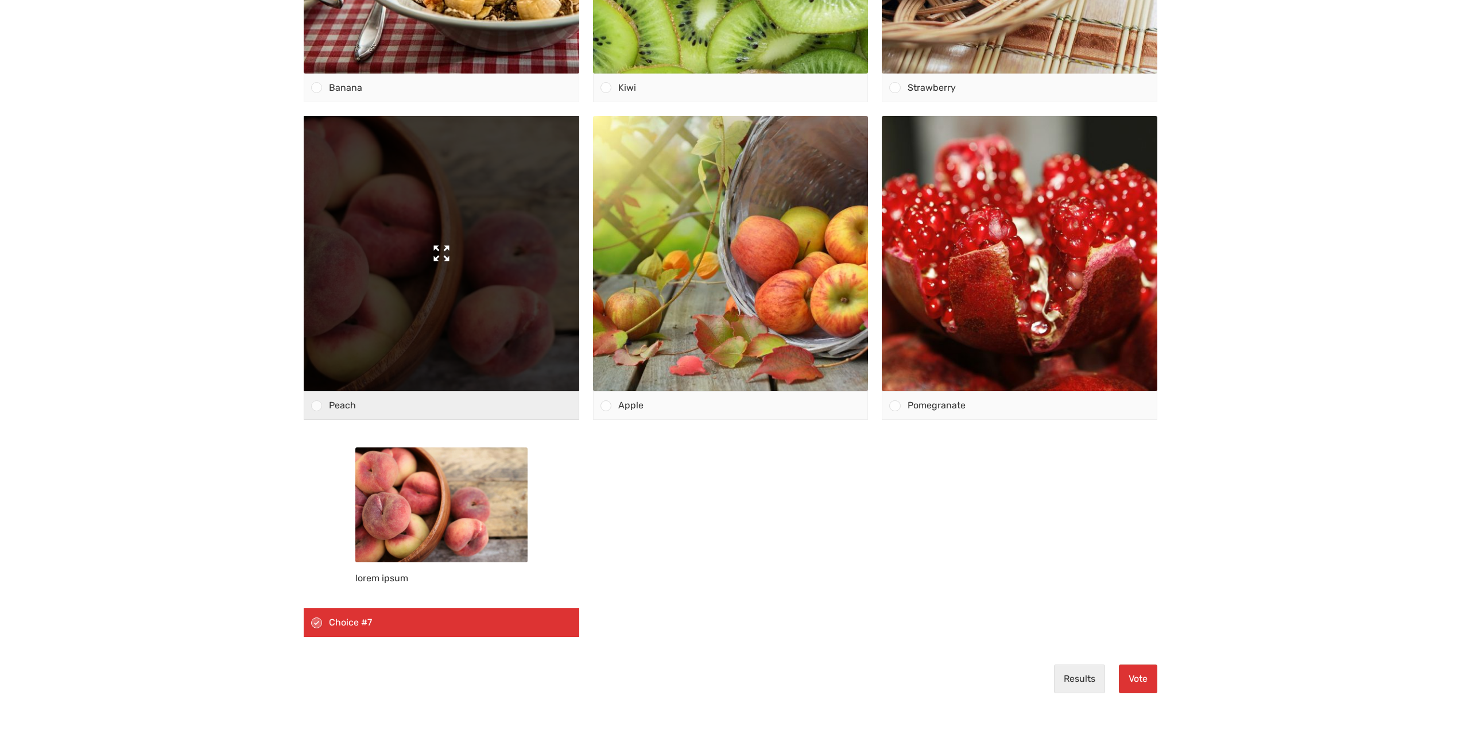
click at [400, 316] on img at bounding box center [442, 254] width 276 height 276
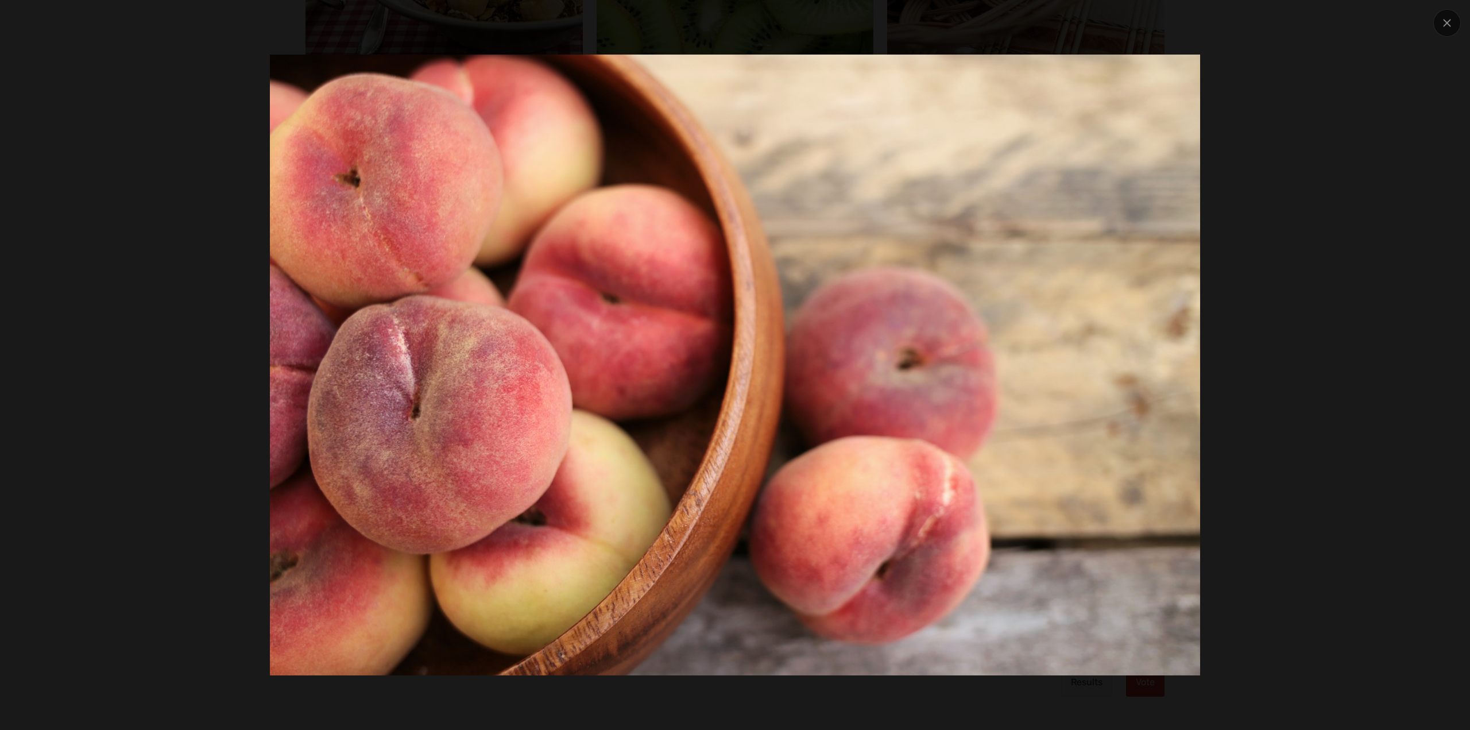
click at [1330, 85] on div at bounding box center [734, 365] width 1249 height 620
click at [1451, 27] on div at bounding box center [1447, 23] width 28 height 28
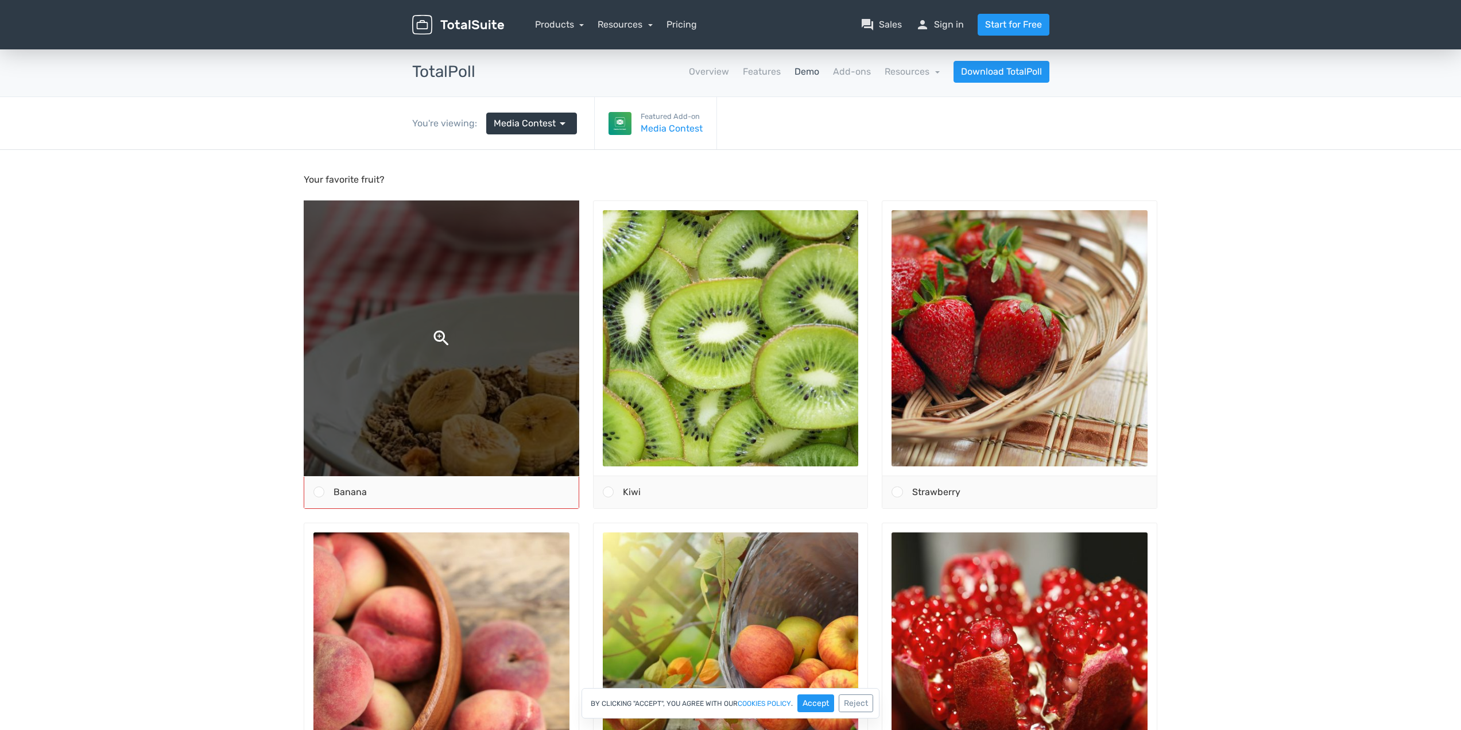
click at [450, 297] on img at bounding box center [441, 338] width 540 height 540
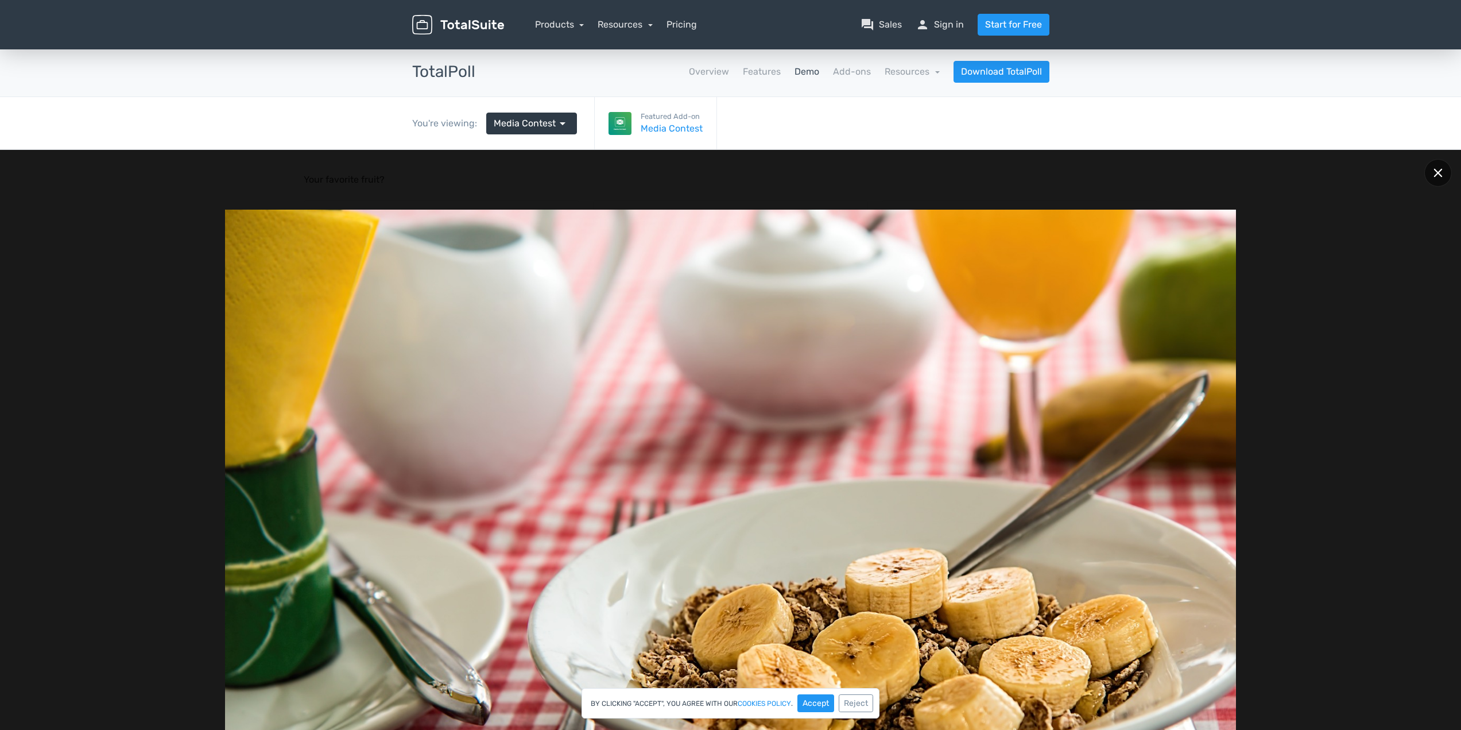
click at [1448, 167] on div at bounding box center [1439, 173] width 28 height 28
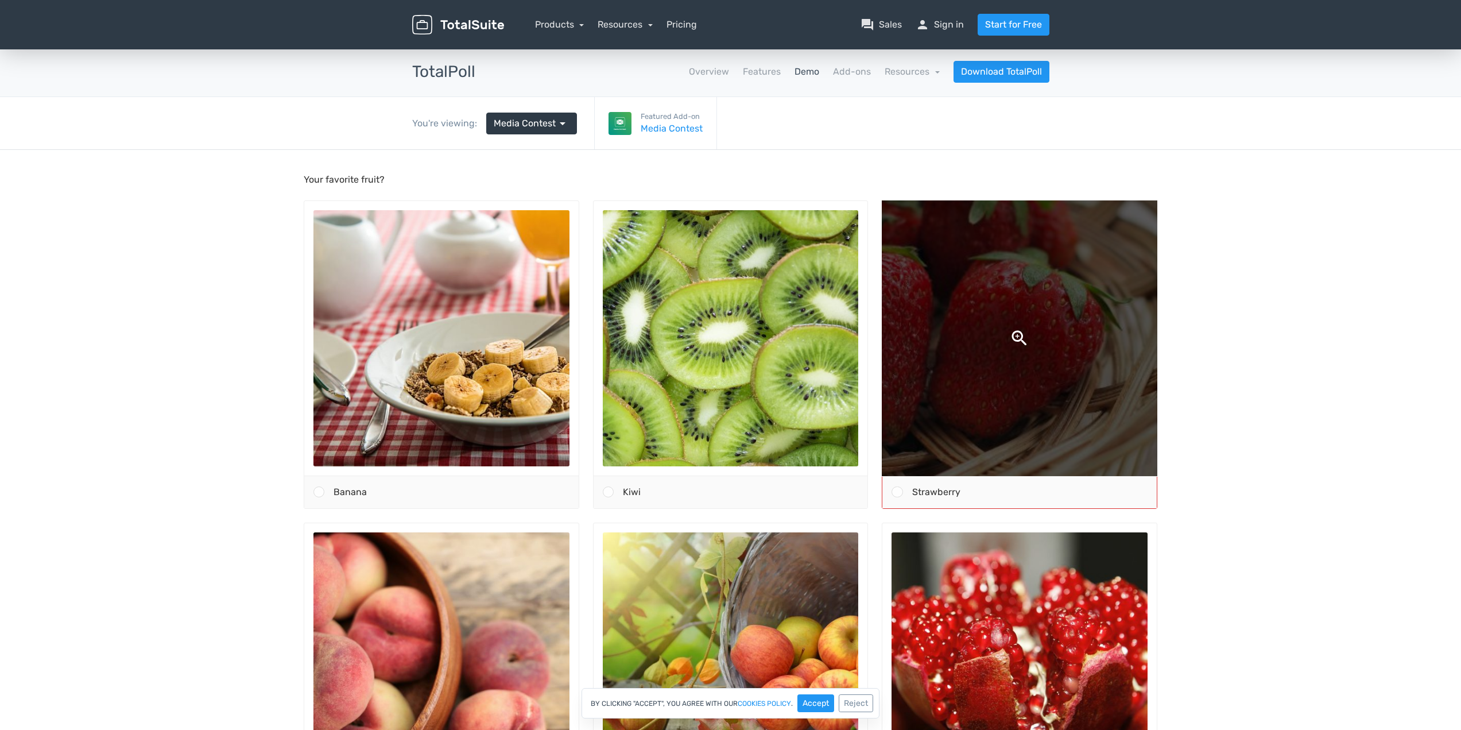
click at [1100, 264] on img at bounding box center [1020, 338] width 540 height 540
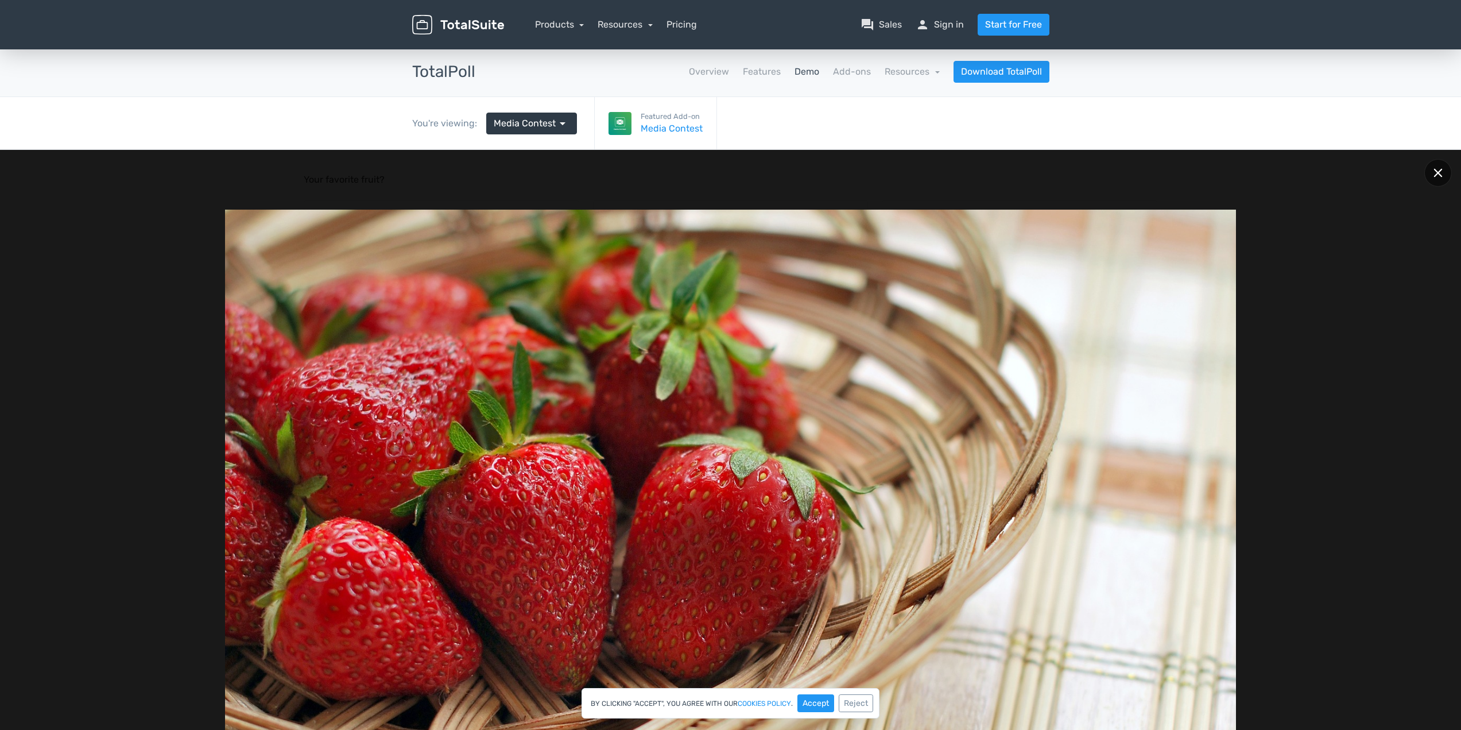
click at [1436, 172] on icon at bounding box center [1438, 172] width 9 height 9
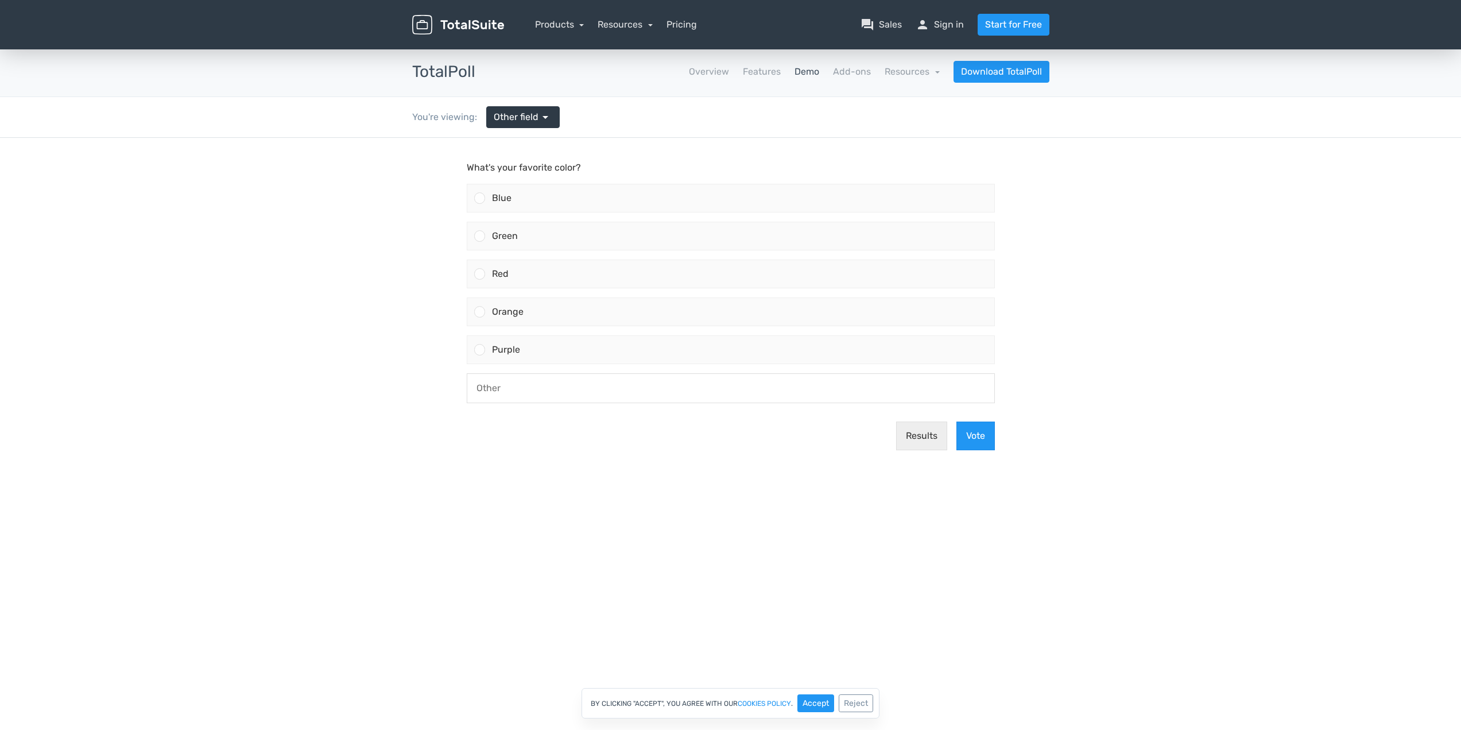
click at [543, 390] on input "text" at bounding box center [730, 388] width 527 height 29
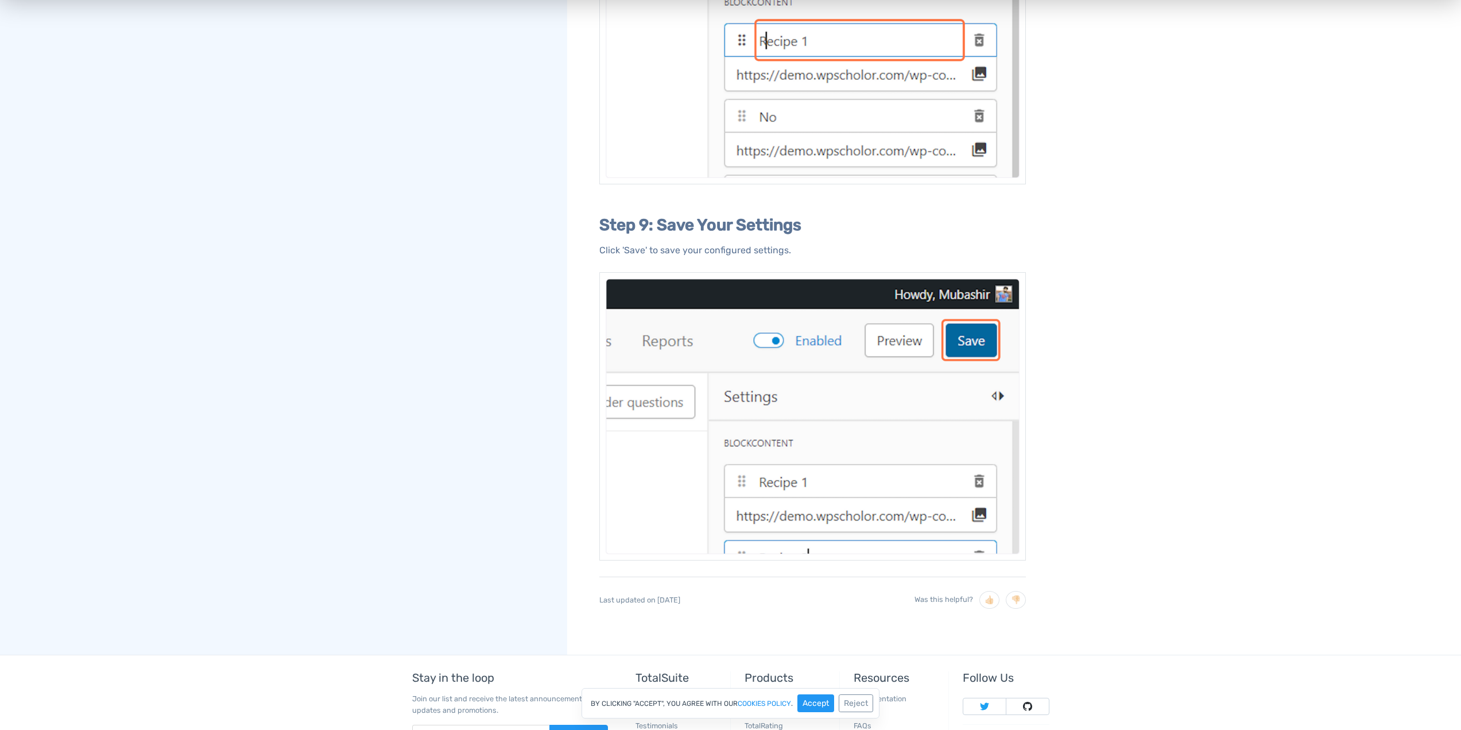
scroll to position [2850, 0]
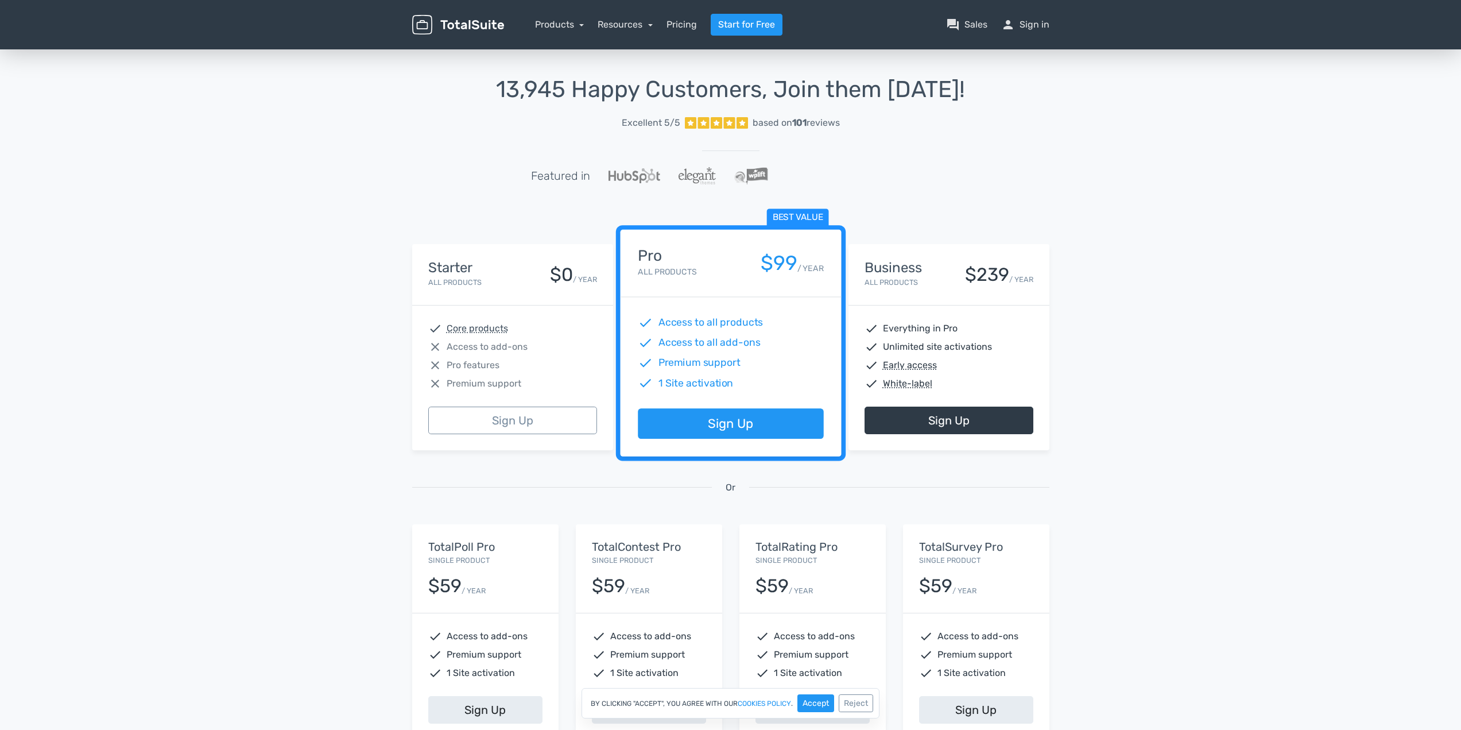
click at [150, 322] on div "13,945 Happy Customers, Join them [DATE]! Excellent 5/5 based on 101 reviews Fe…" at bounding box center [730, 424] width 1461 height 754
click at [1186, 188] on div "13,945 Happy Customers, Join them Today! Excellent 5/5 based on 101 reviews Fea…" at bounding box center [730, 424] width 1461 height 754
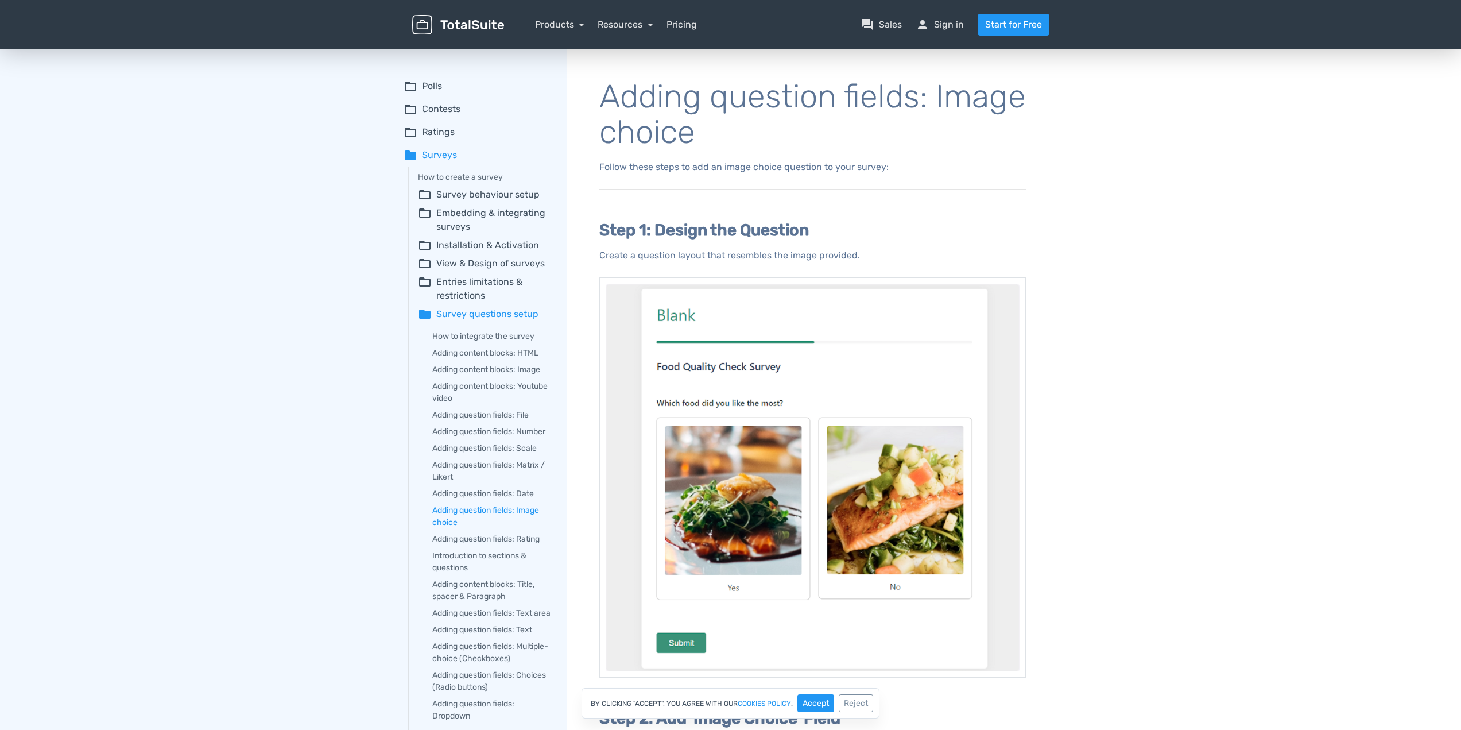
click at [431, 83] on summary "folder_open Polls" at bounding box center [478, 86] width 148 height 14
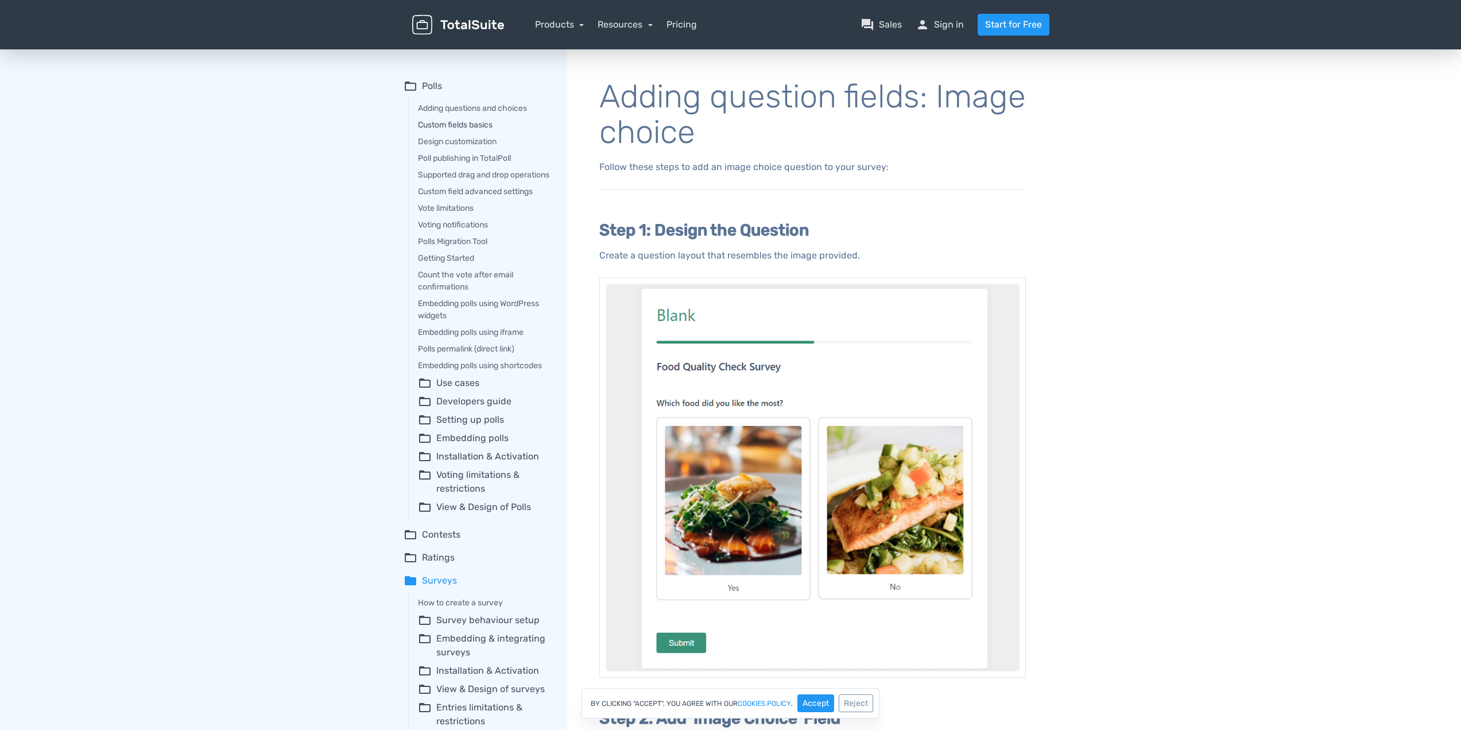
click at [440, 120] on link "Custom fields basics" at bounding box center [484, 125] width 133 height 12
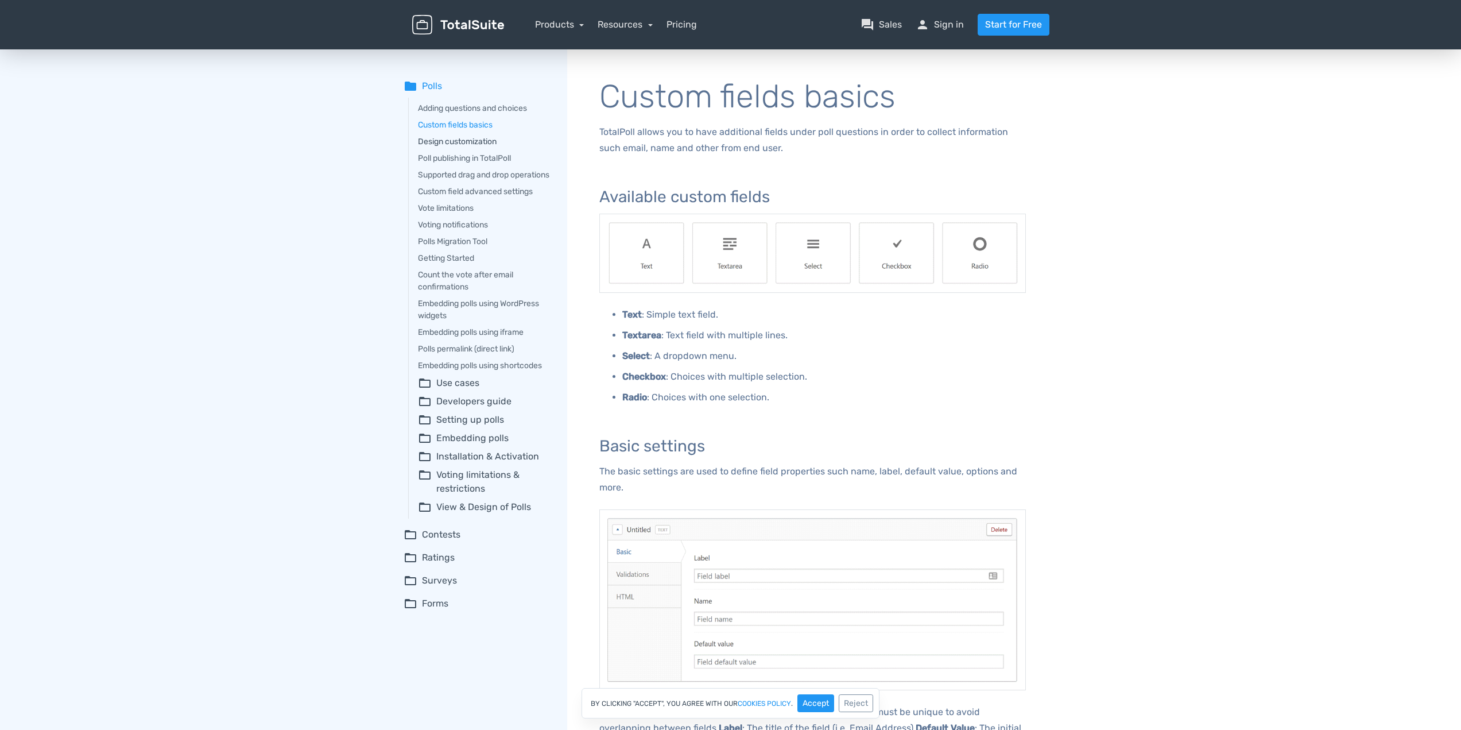
click at [456, 137] on link "Design customization" at bounding box center [484, 142] width 133 height 12
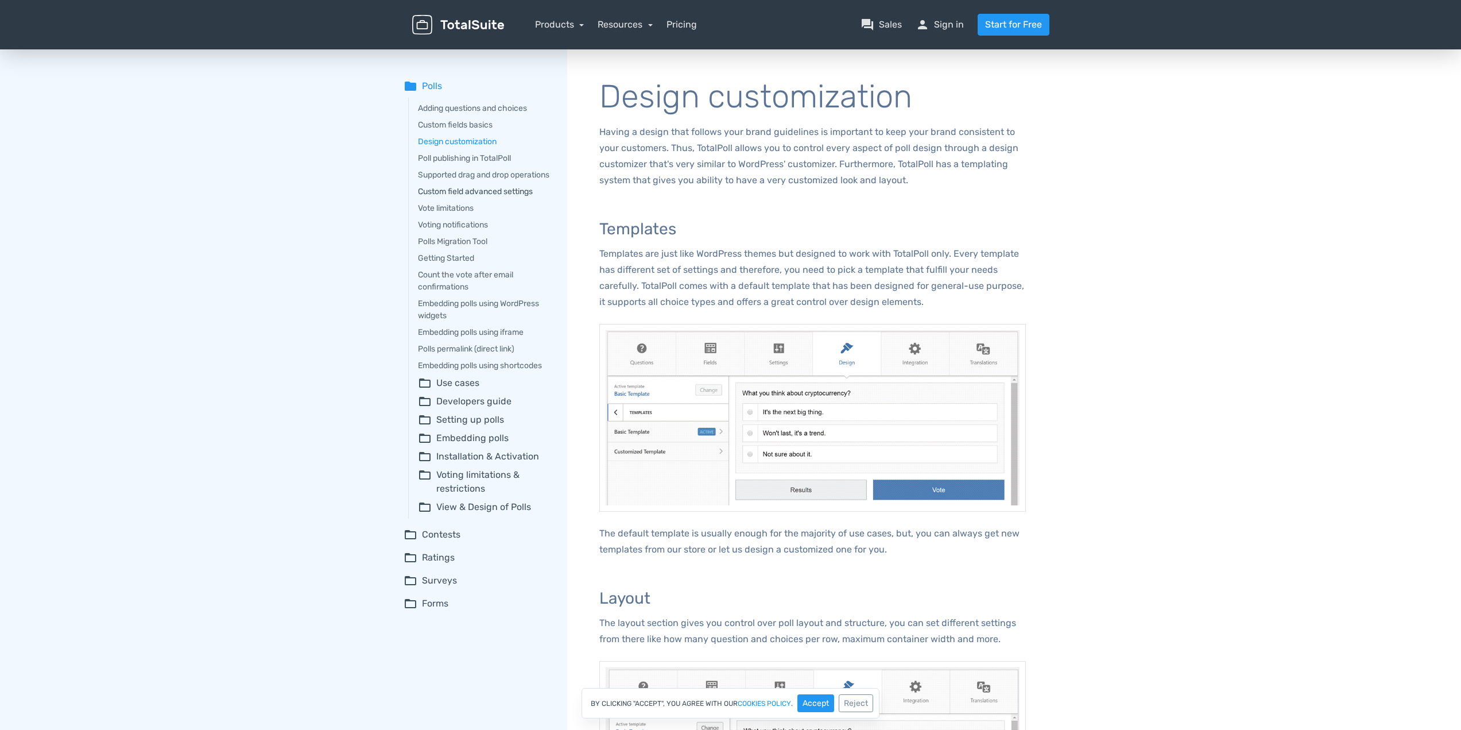
click at [451, 198] on link "Custom field advanced settings" at bounding box center [484, 191] width 133 height 12
